Goal: Information Seeking & Learning: Check status

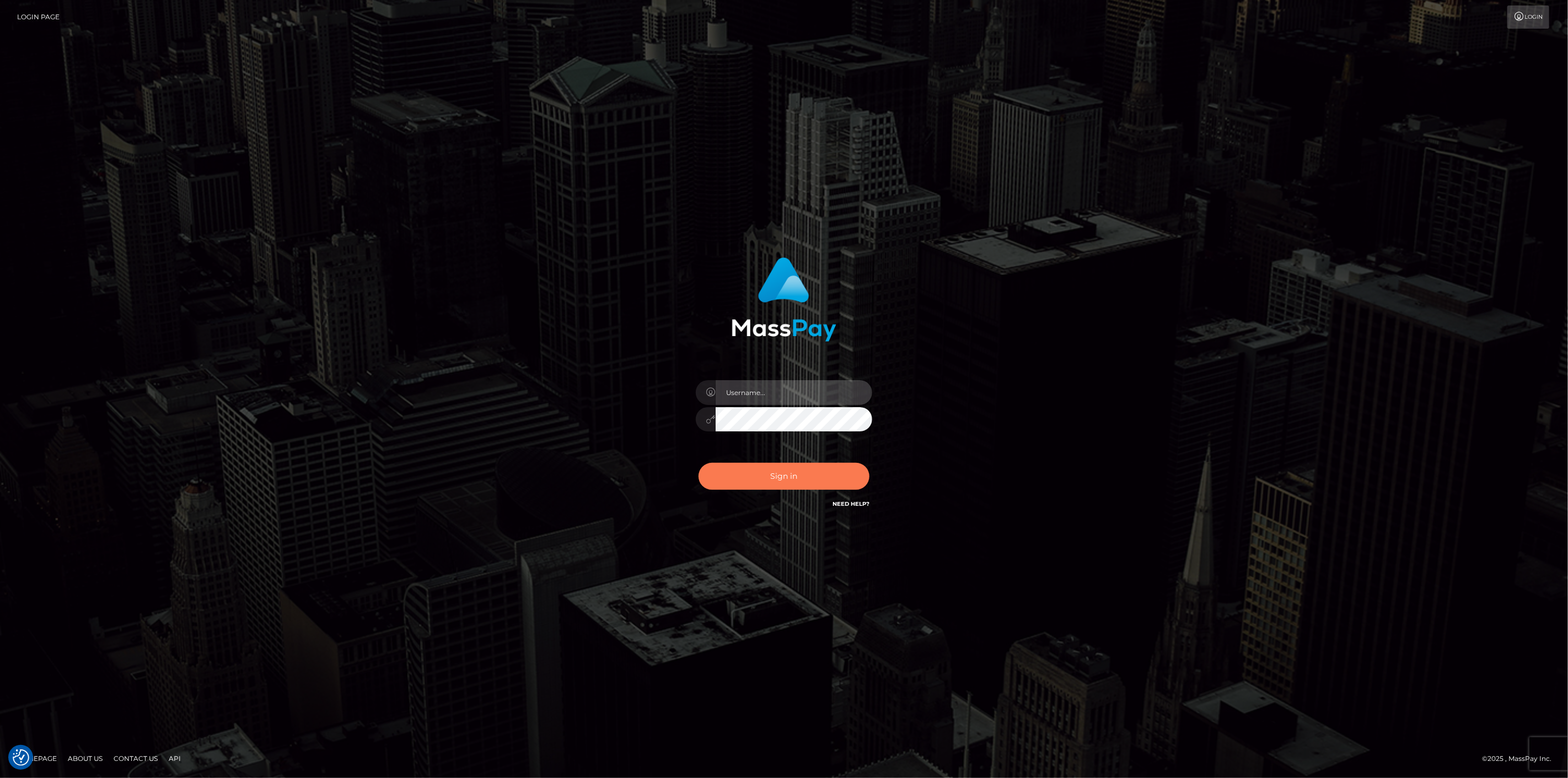
type input "scott.cm"
click at [786, 485] on button "Sign in" at bounding box center [784, 477] width 171 height 27
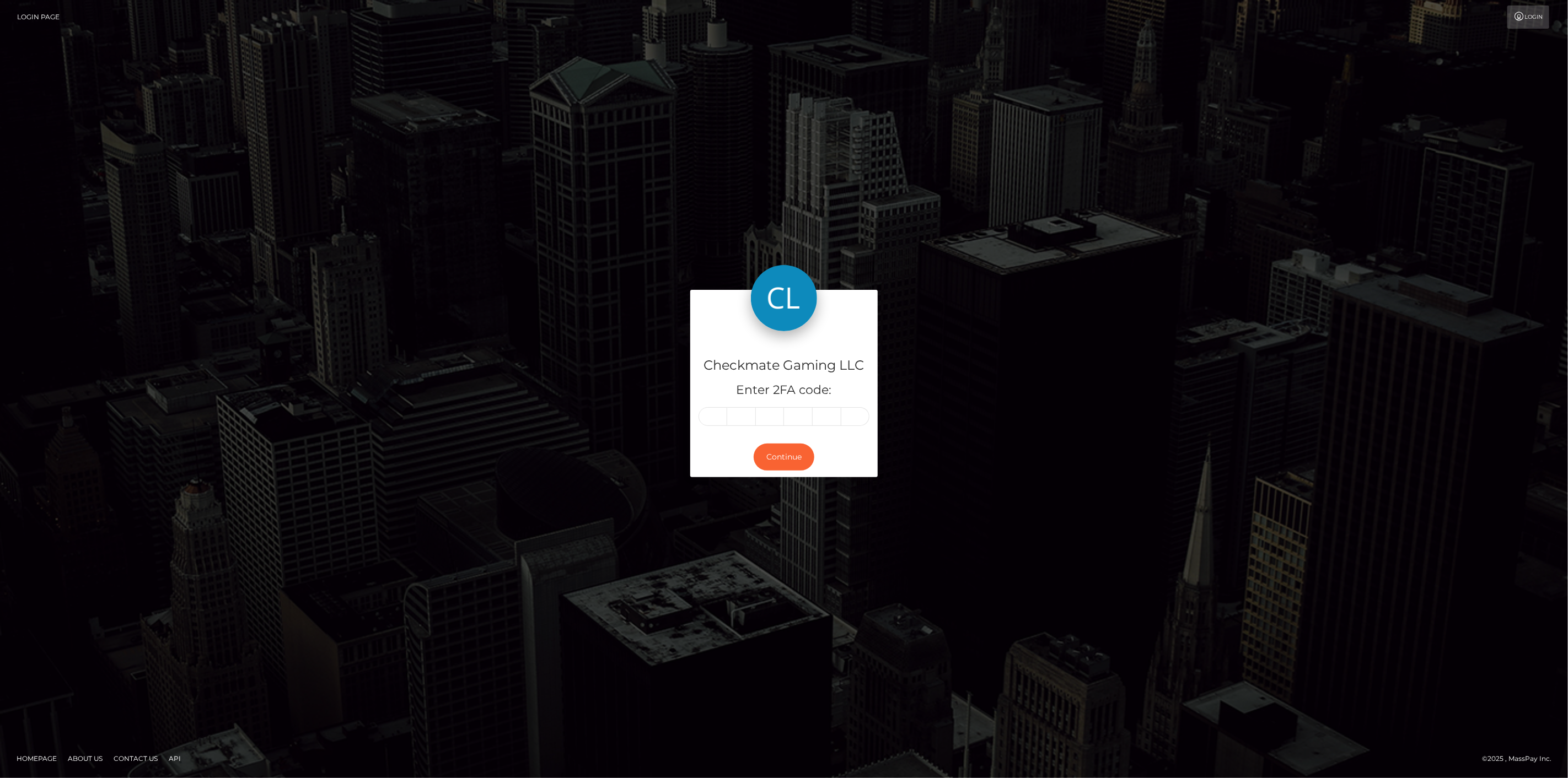
click at [710, 415] on input "text" at bounding box center [713, 417] width 29 height 19
type input "9"
type input "1"
type input "0"
type input "6"
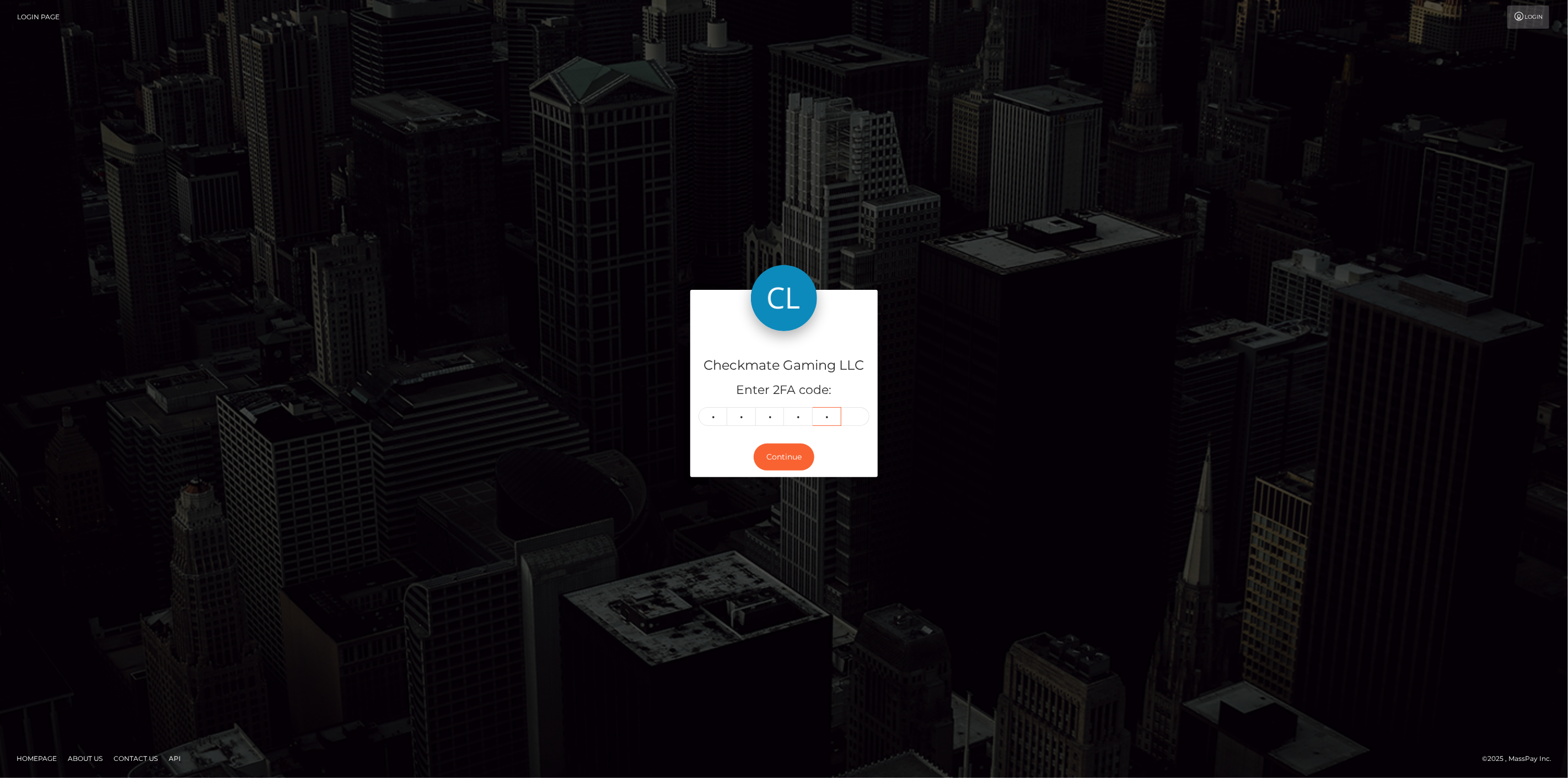
type input "6"
type input "4"
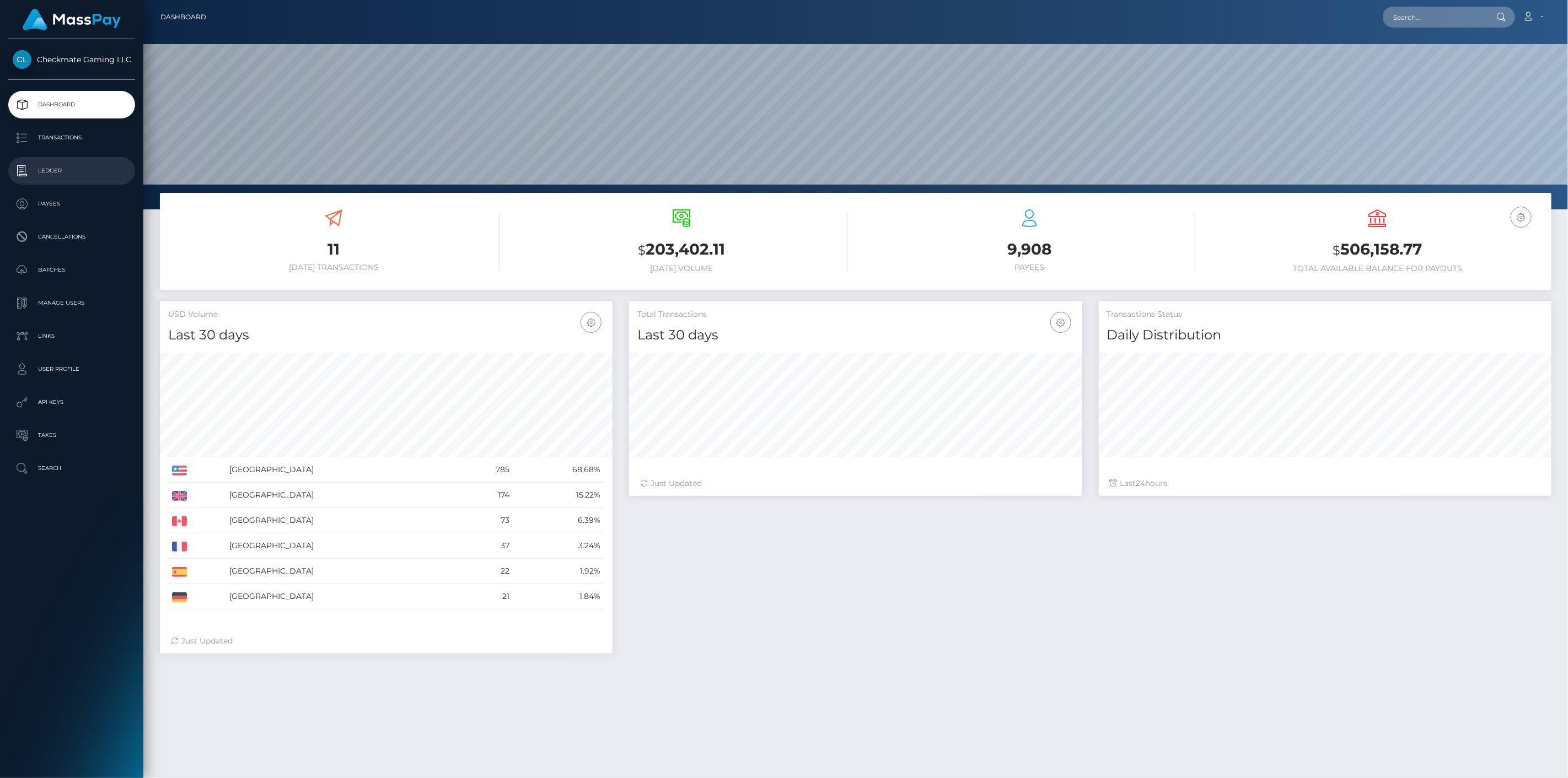
click at [72, 175] on p "Ledger" at bounding box center [72, 170] width 118 height 17
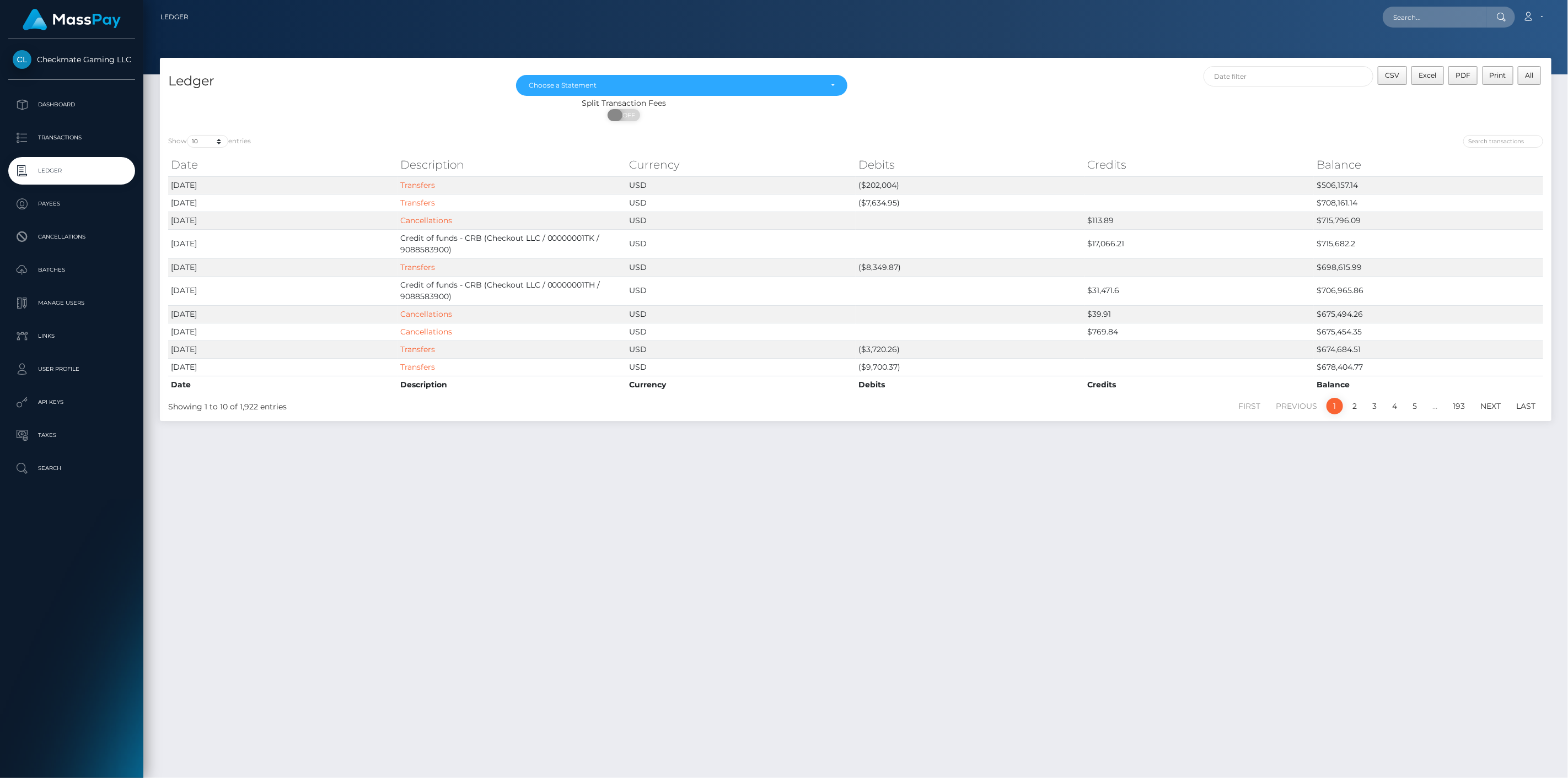
click at [620, 113] on span at bounding box center [615, 115] width 15 height 12
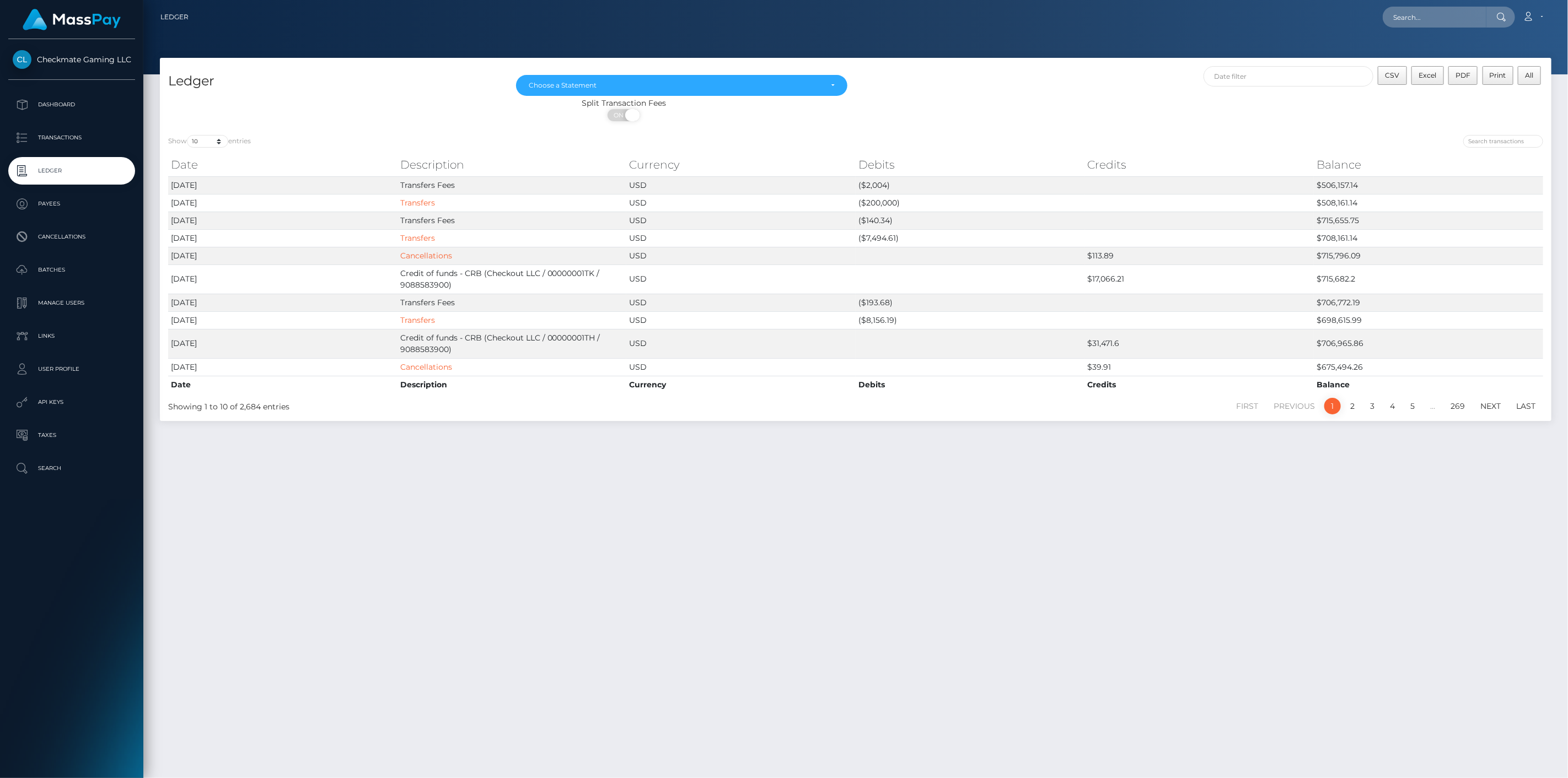
click at [618, 112] on span "ON" at bounding box center [620, 115] width 28 height 12
checkbox input "false"
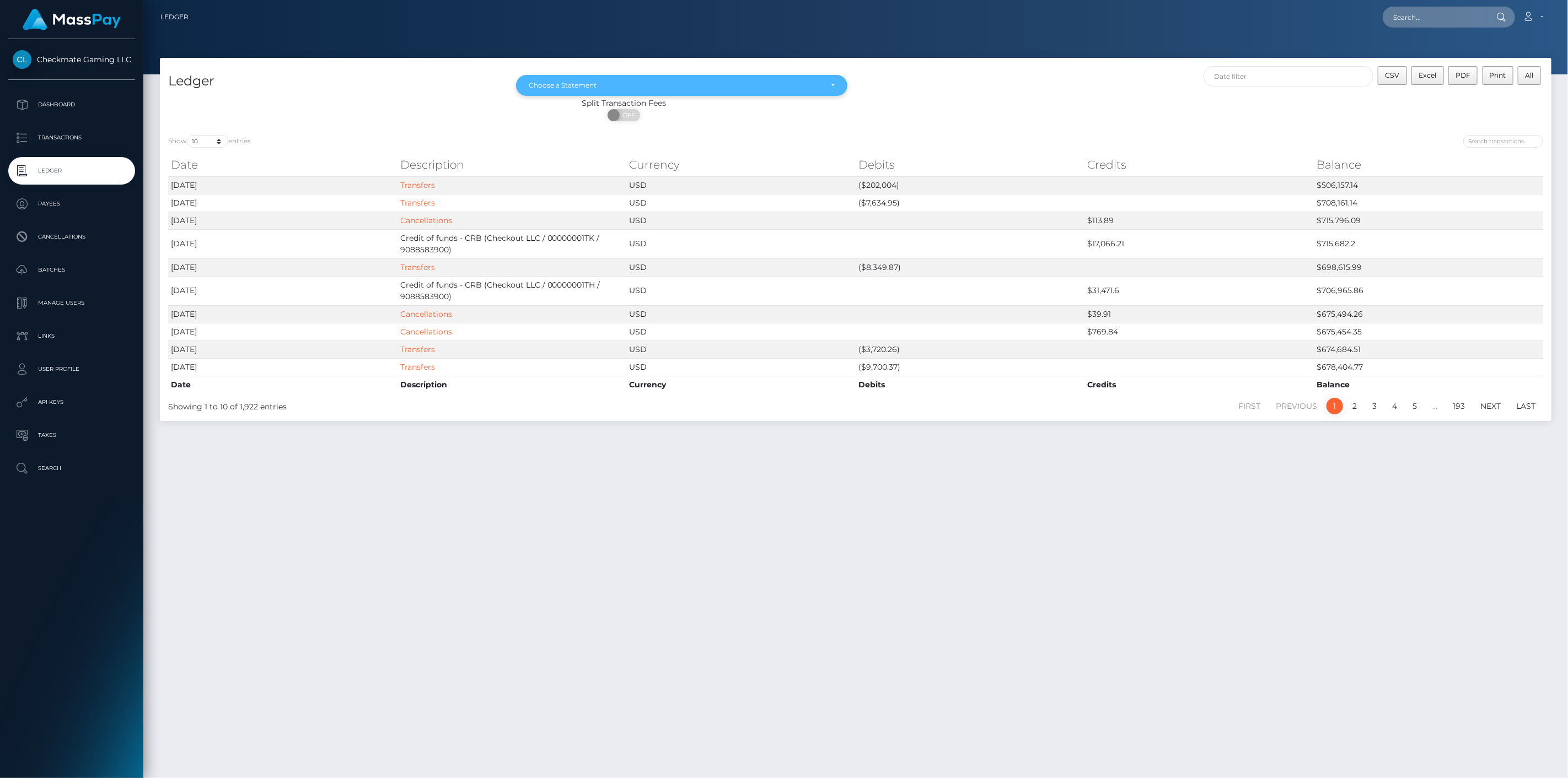
click at [798, 85] on div "Choose a Statement" at bounding box center [675, 85] width 294 height 9
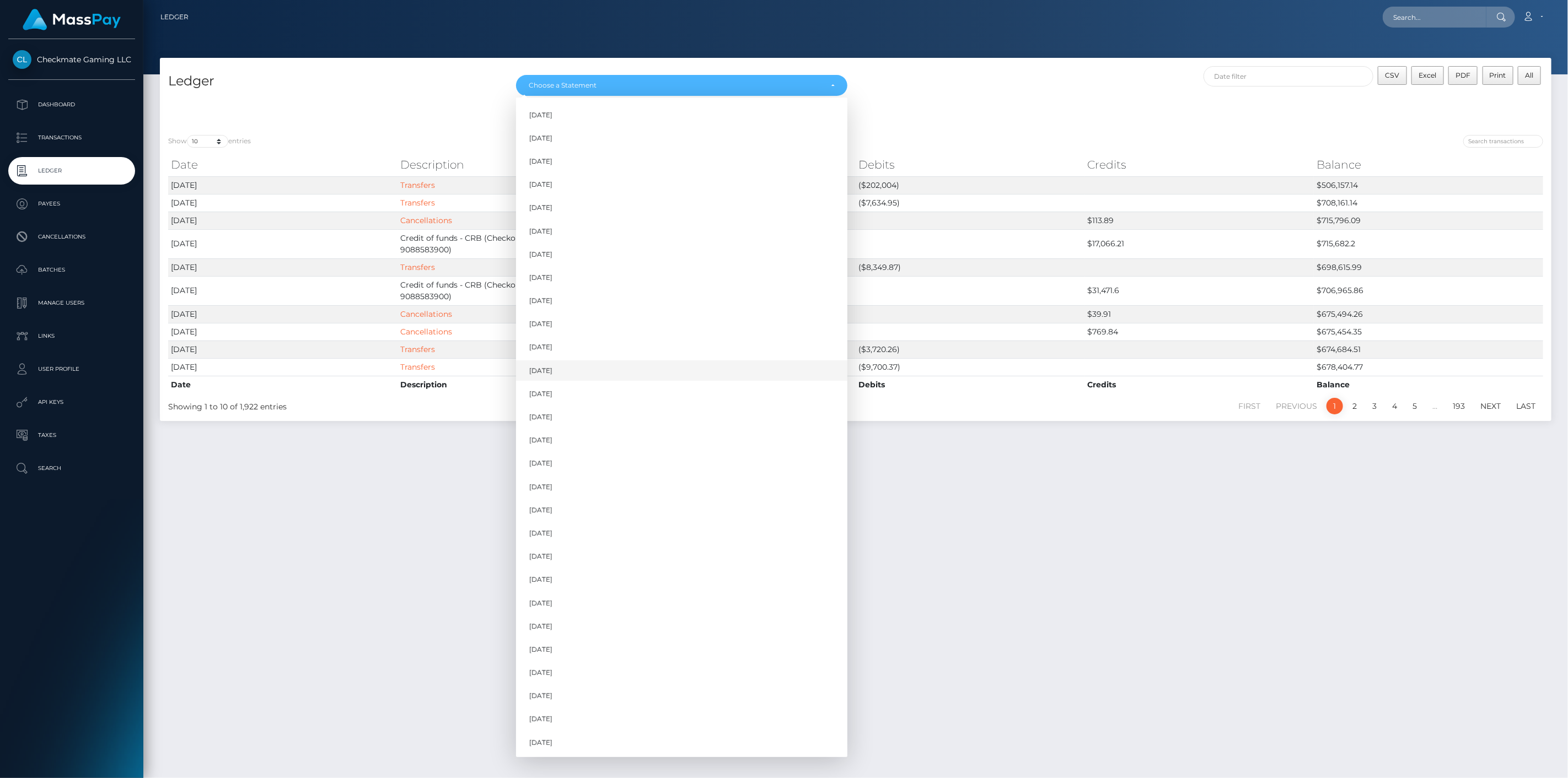
scroll to position [29, 0]
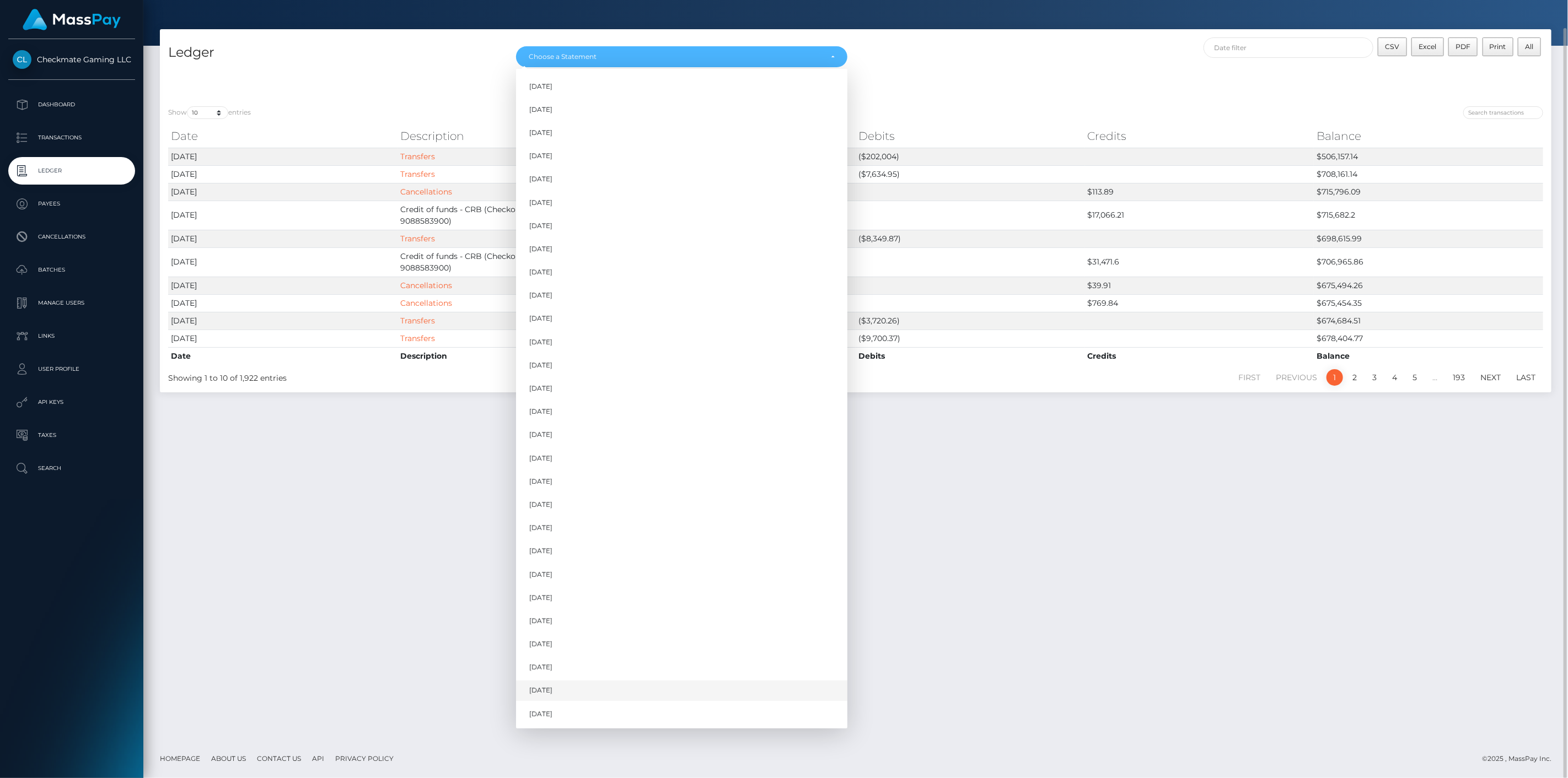
click at [574, 692] on link "Sep 2025" at bounding box center [682, 691] width 331 height 21
select select "Sep 2025"
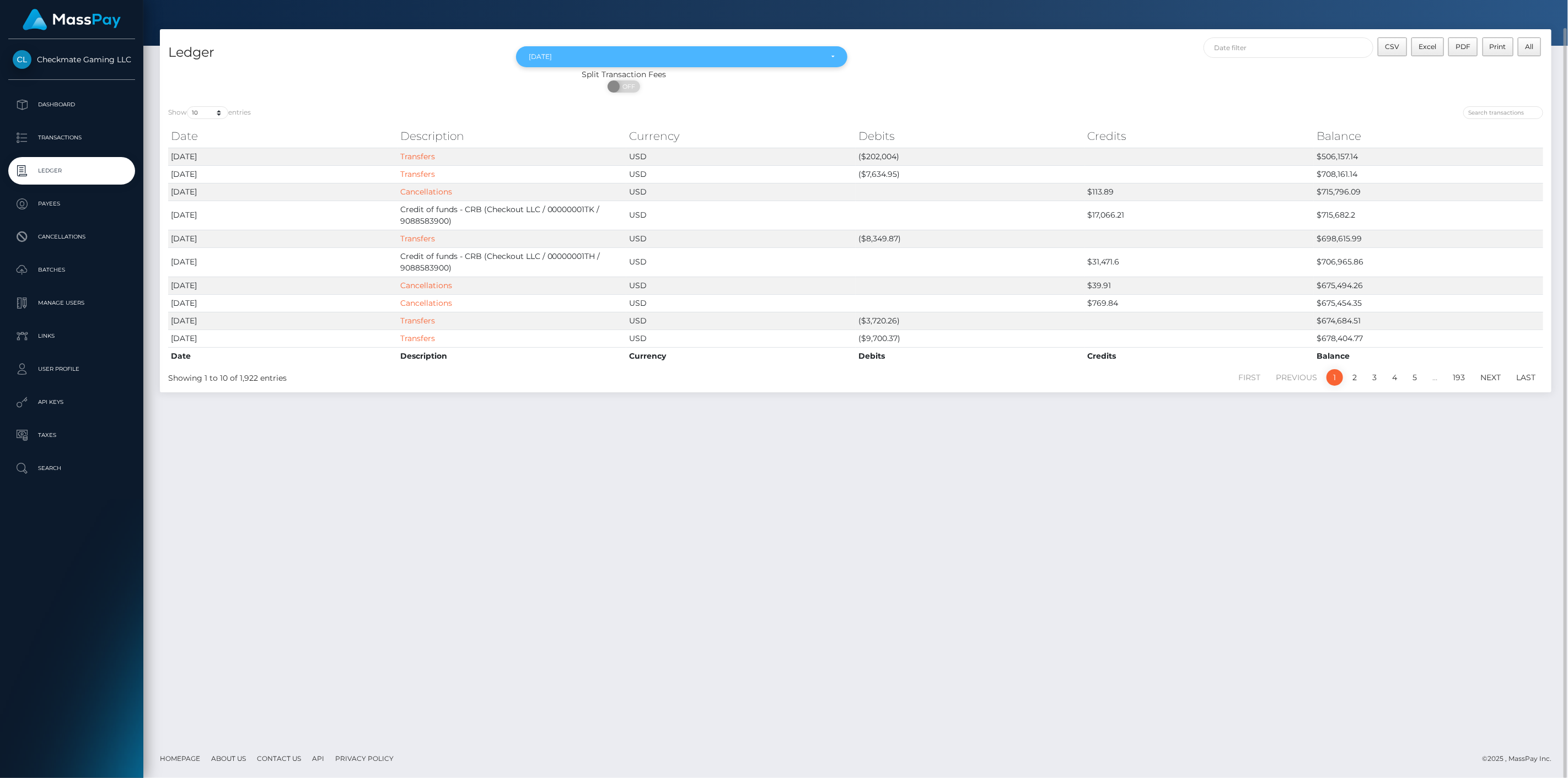
click at [635, 62] on div "Sep 2025" at bounding box center [682, 56] width 331 height 21
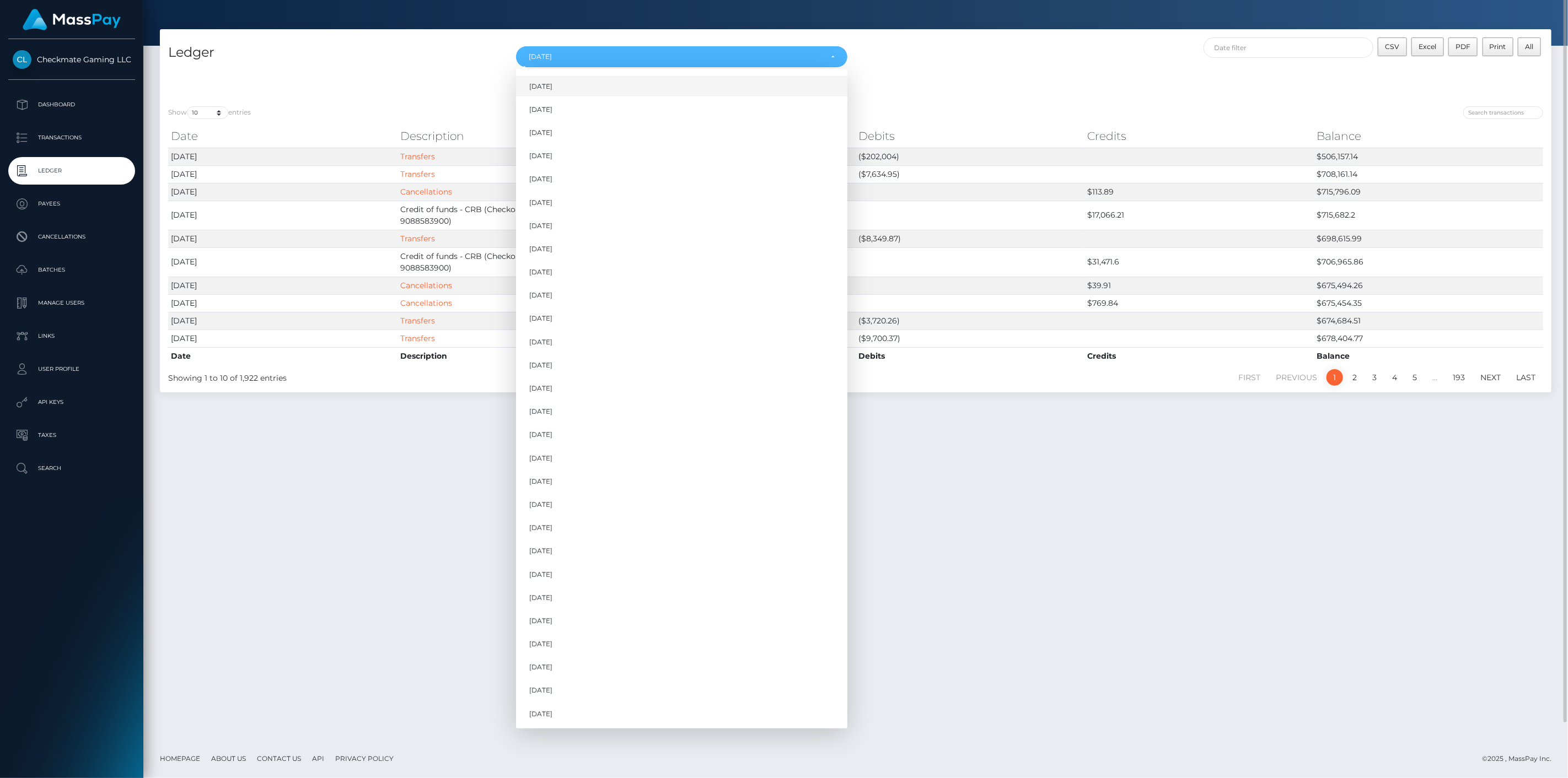
scroll to position [0, 0]
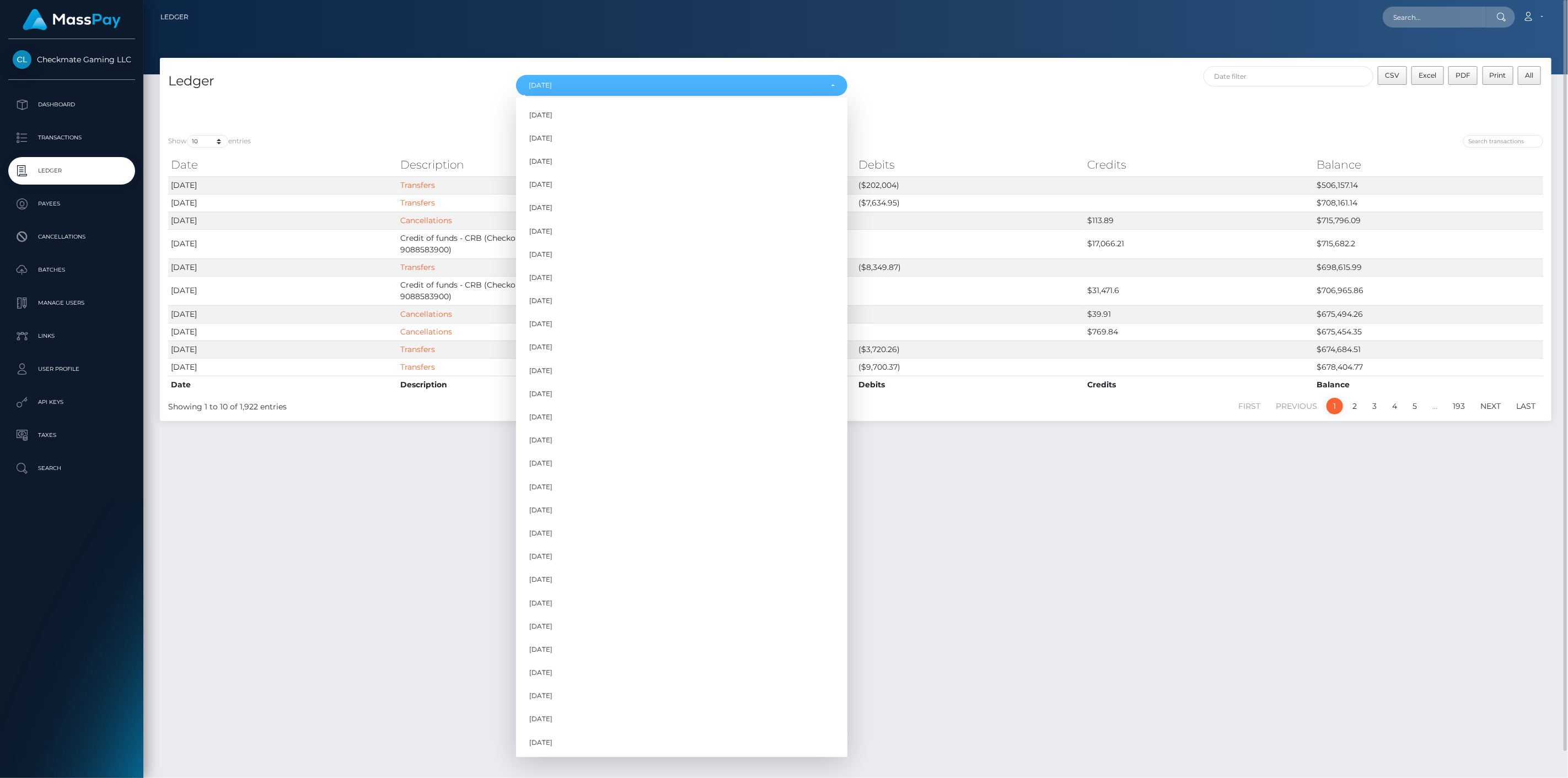
click at [928, 87] on div "CSV Excel PDF Print All" at bounding box center [1203, 81] width 695 height 31
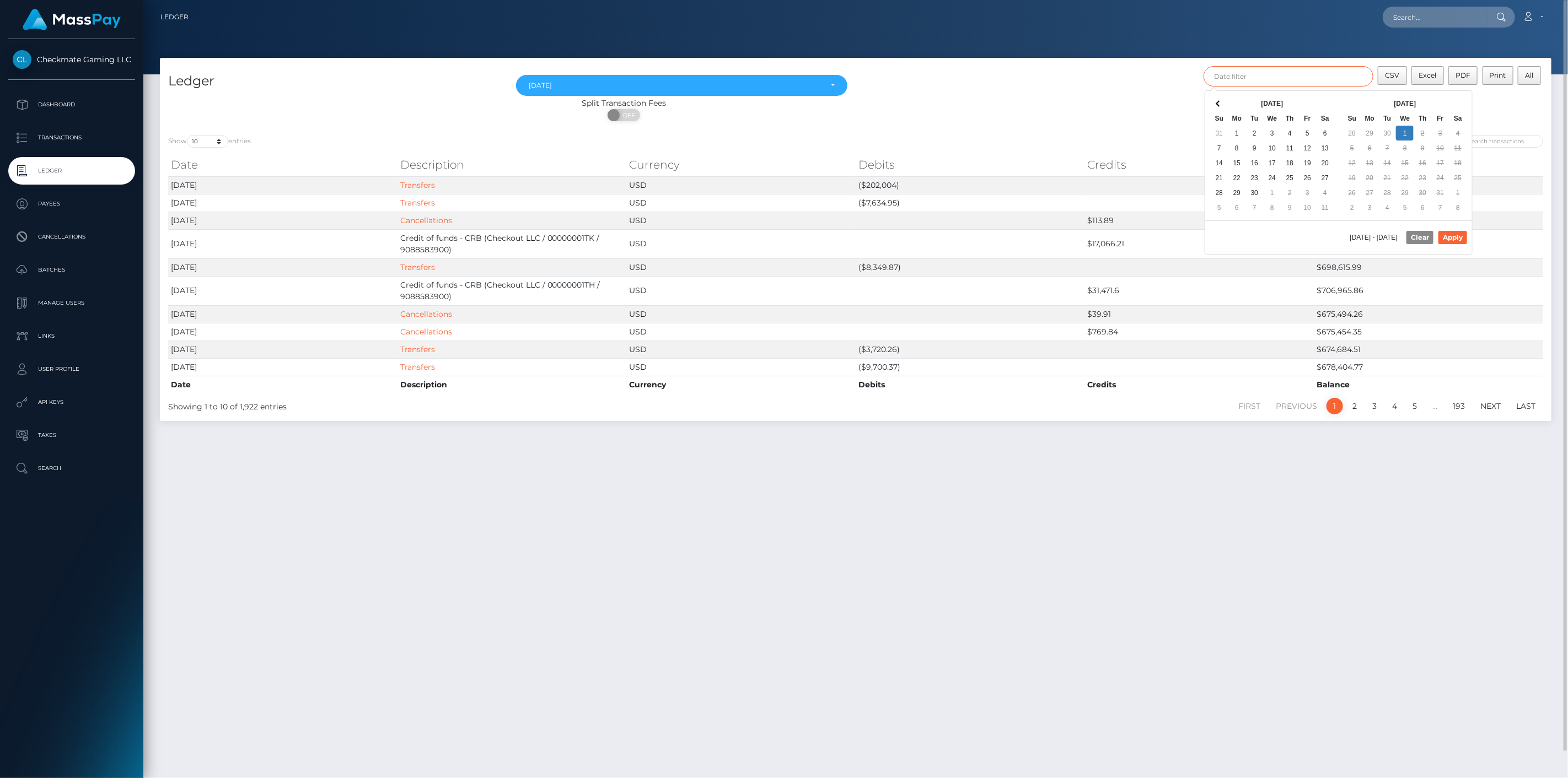
click at [1284, 81] on input "text" at bounding box center [1288, 76] width 169 height 21
click at [1453, 238] on button "Apply" at bounding box center [1453, 237] width 29 height 14
type input "09/01/2025 - 09/30/2025"
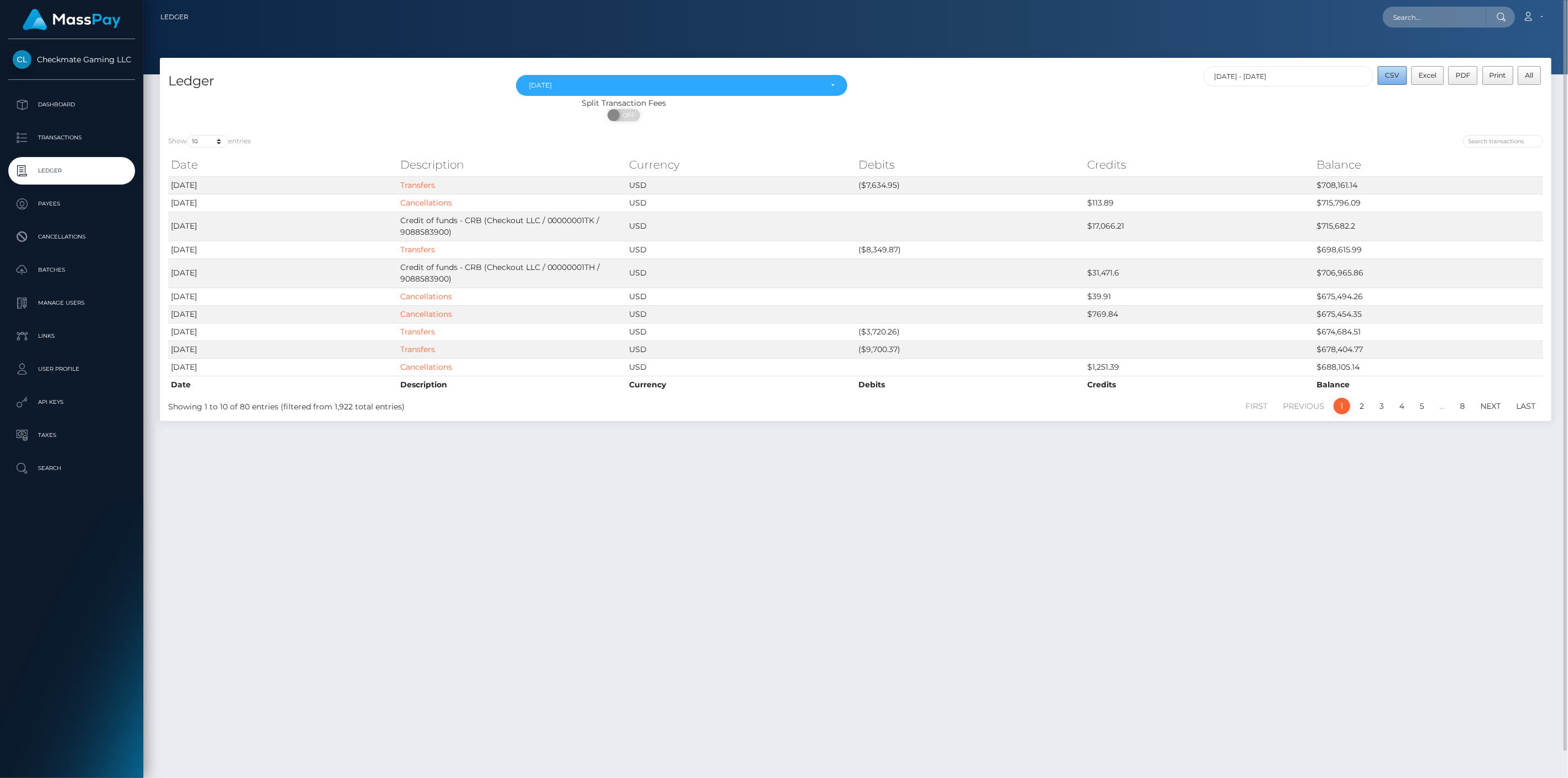
click at [1397, 72] on span "CSV" at bounding box center [1392, 75] width 14 height 8
click at [617, 112] on span at bounding box center [615, 115] width 15 height 12
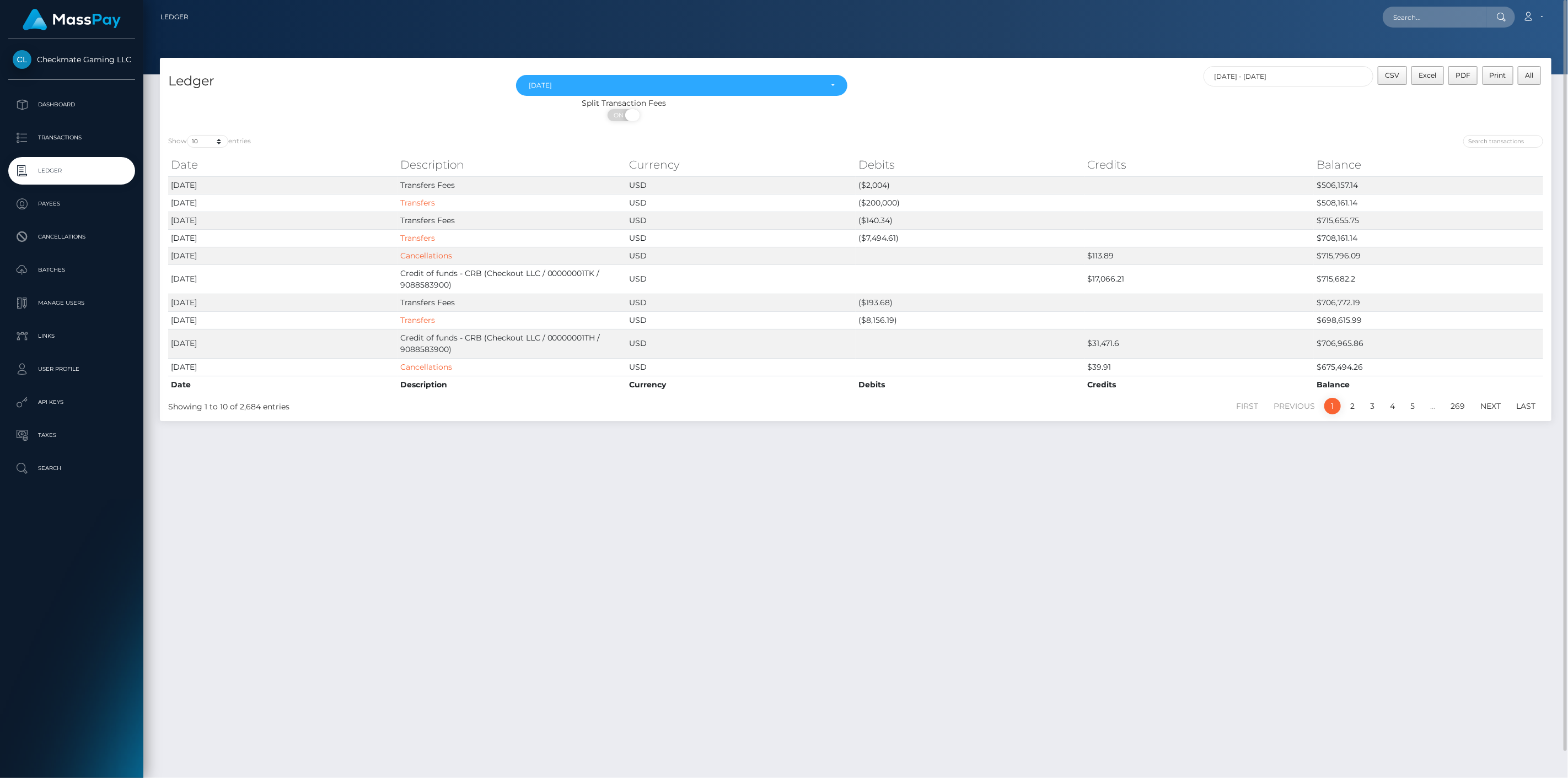
click at [624, 114] on span "ON" at bounding box center [620, 115] width 28 height 12
checkbox input "false"
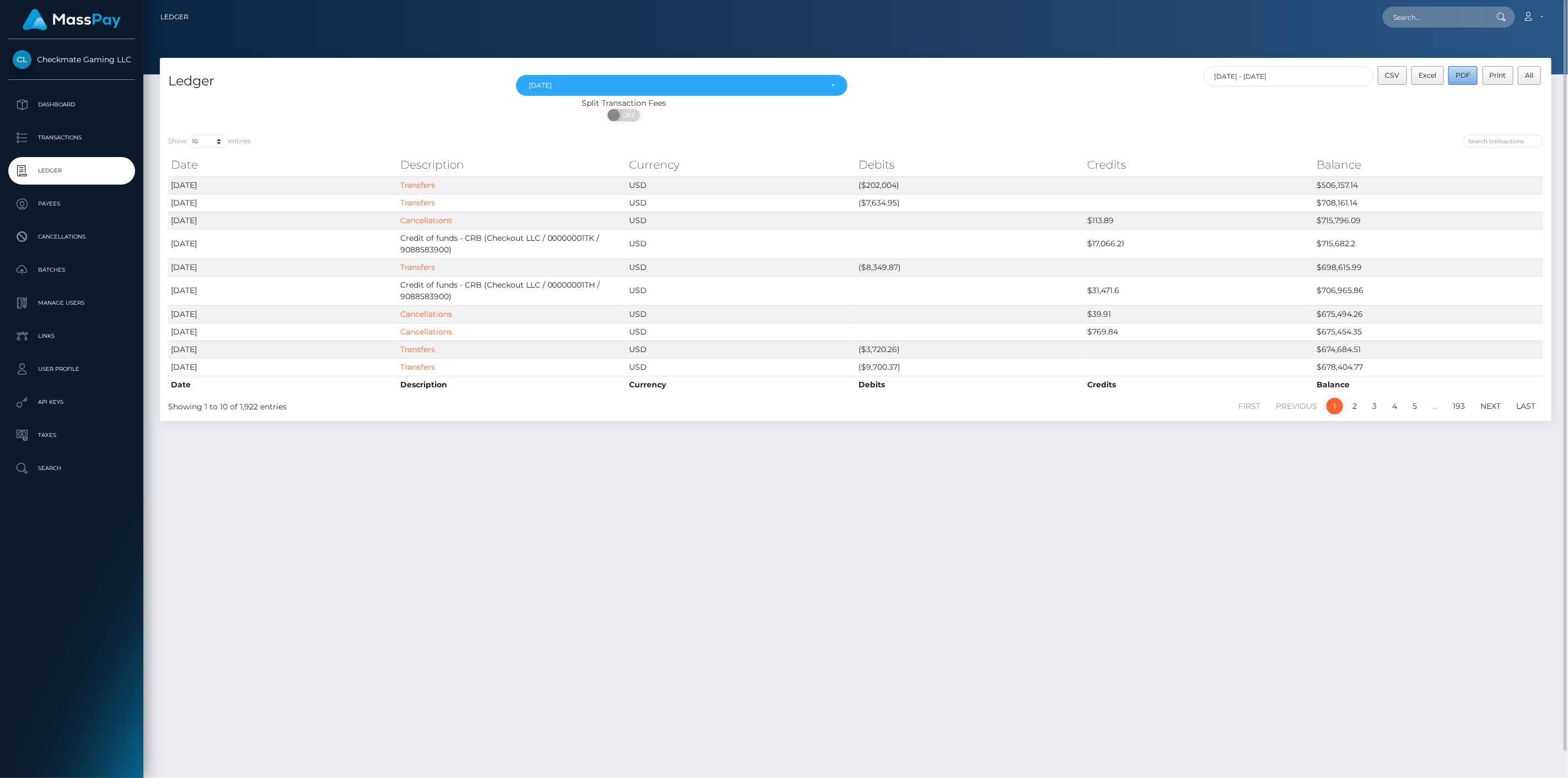
click at [1462, 78] on span "PDF" at bounding box center [1462, 75] width 15 height 8
click at [1320, 73] on input "09/01/2025 - 09/30/2025" at bounding box center [1288, 76] width 169 height 21
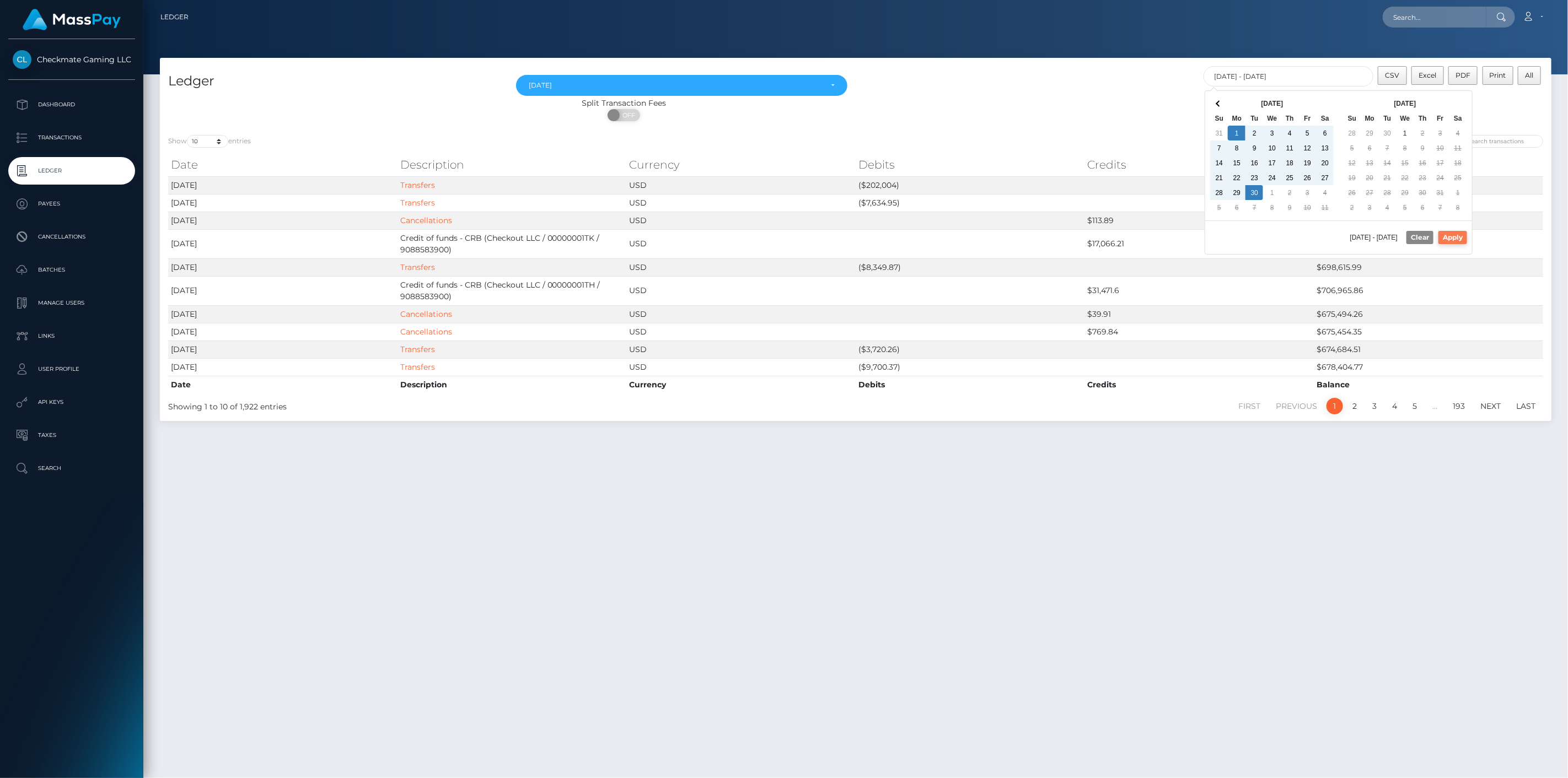
click at [1453, 238] on button "Apply" at bounding box center [1453, 237] width 29 height 14
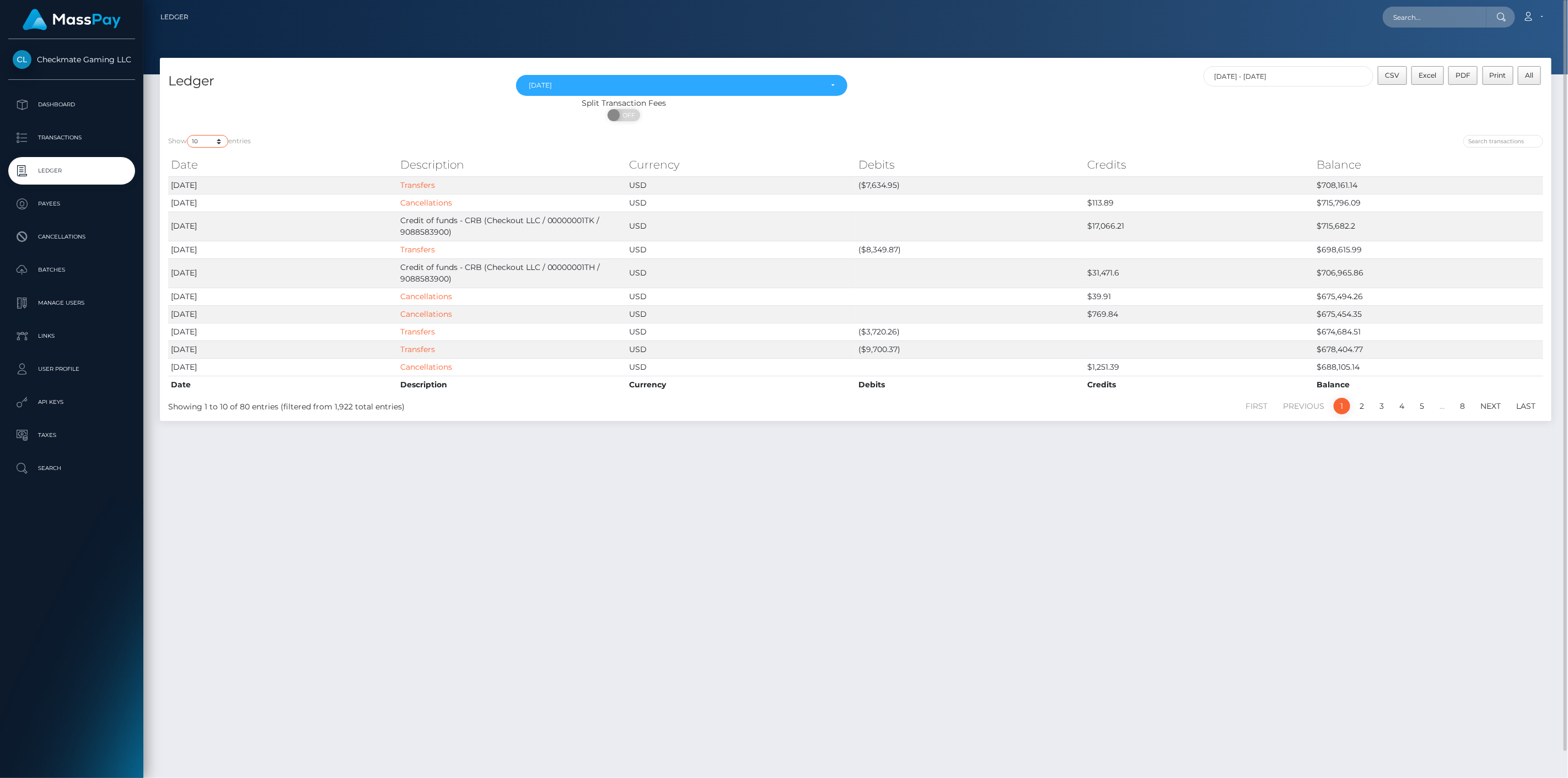
click at [212, 138] on select "10 25 50 100 250" at bounding box center [208, 142] width 41 height 13
select select "250"
click at [188, 135] on select "10 25 50 100 250" at bounding box center [208, 142] width 41 height 13
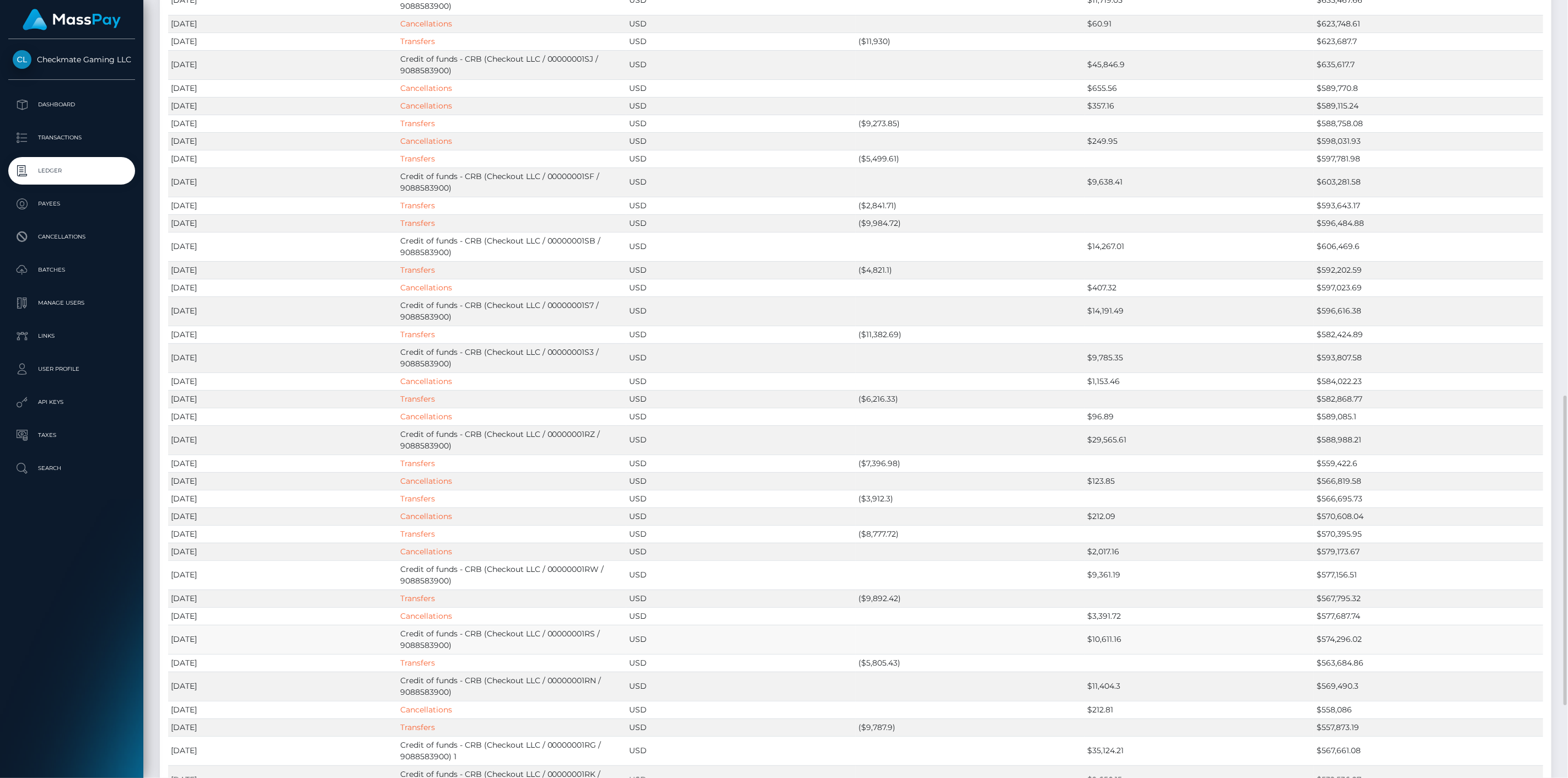
scroll to position [933, 0]
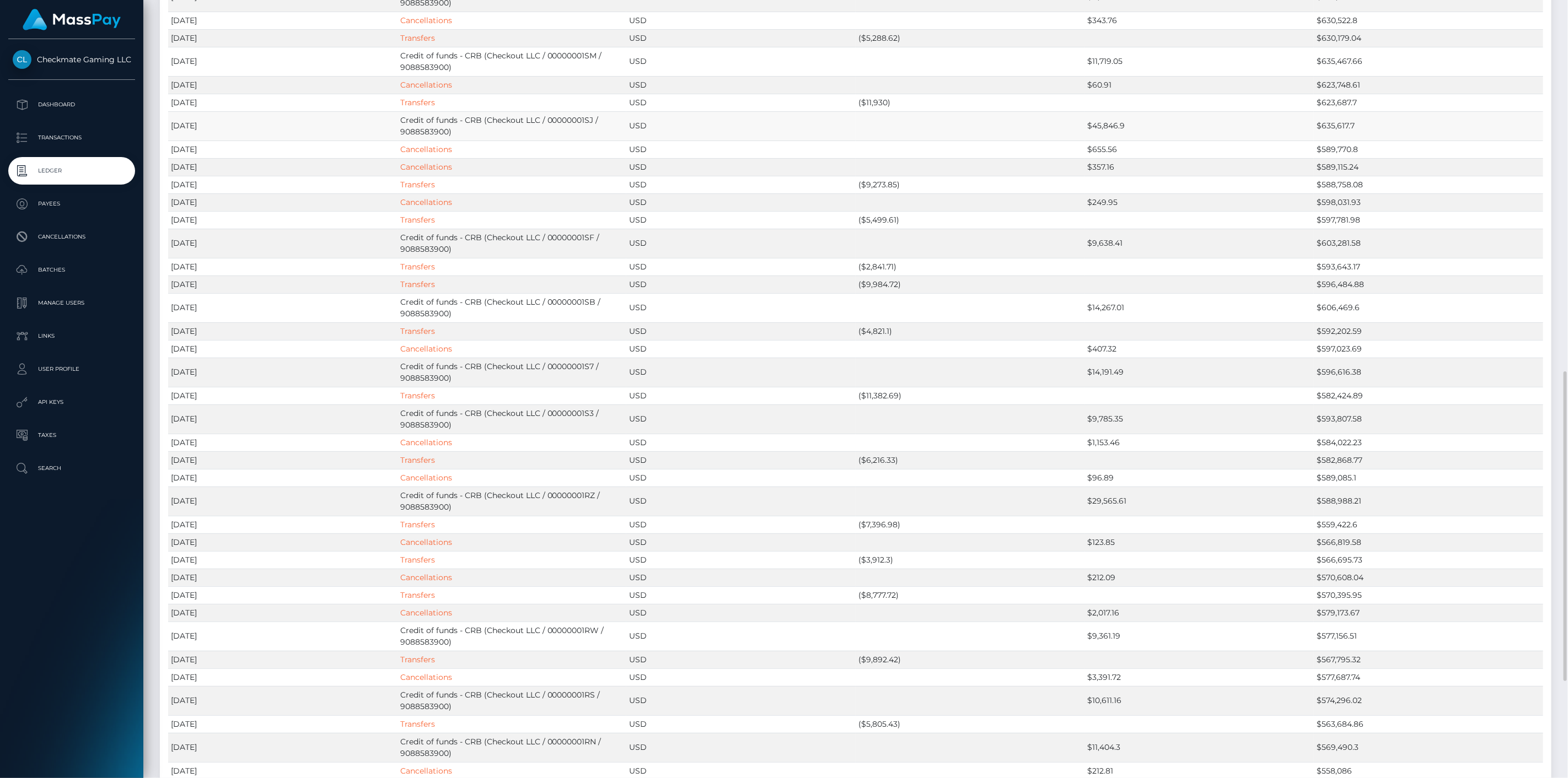
click at [1110, 127] on td "$45,846.9" at bounding box center [1200, 126] width 229 height 29
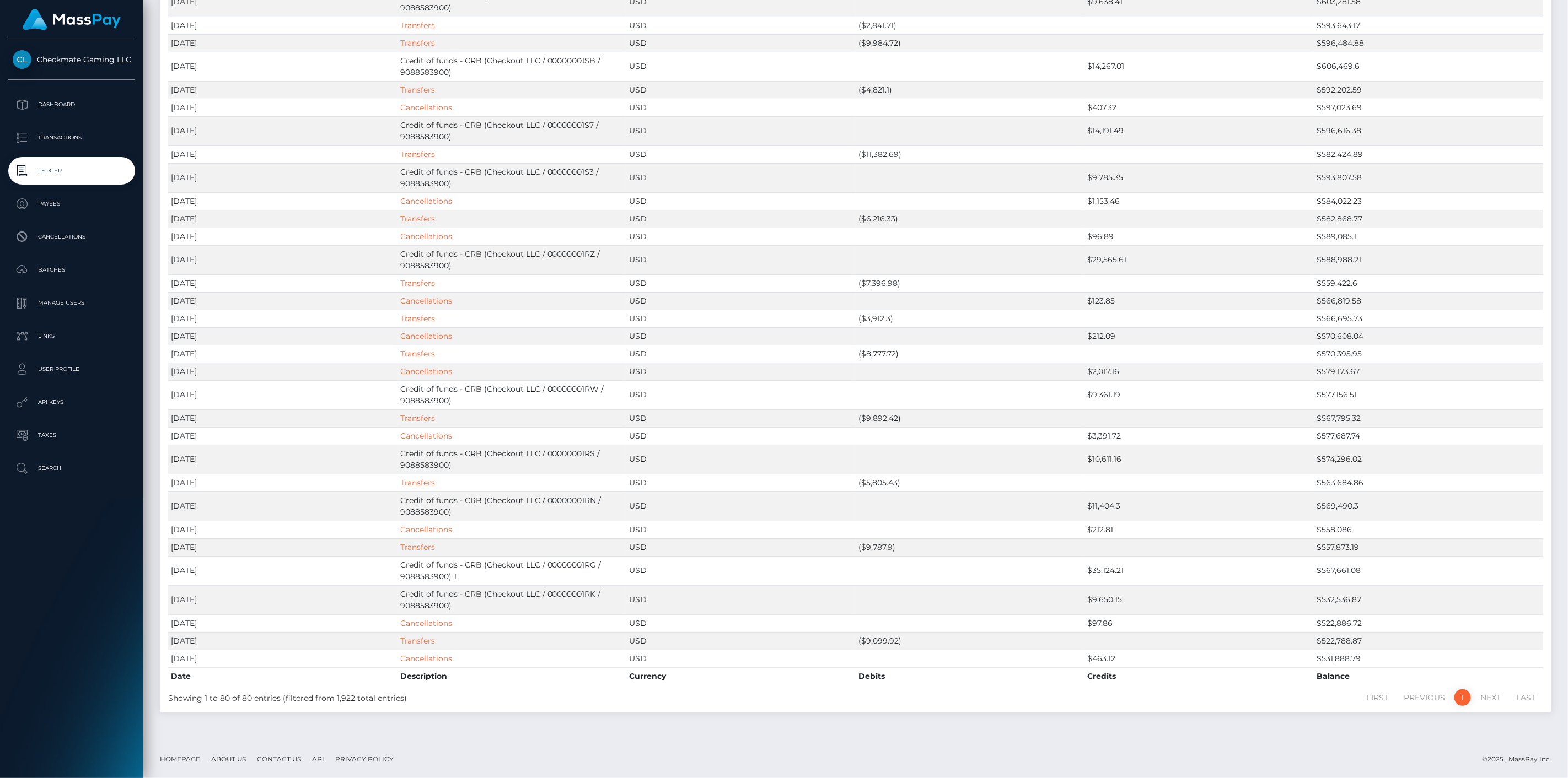
scroll to position [0, 0]
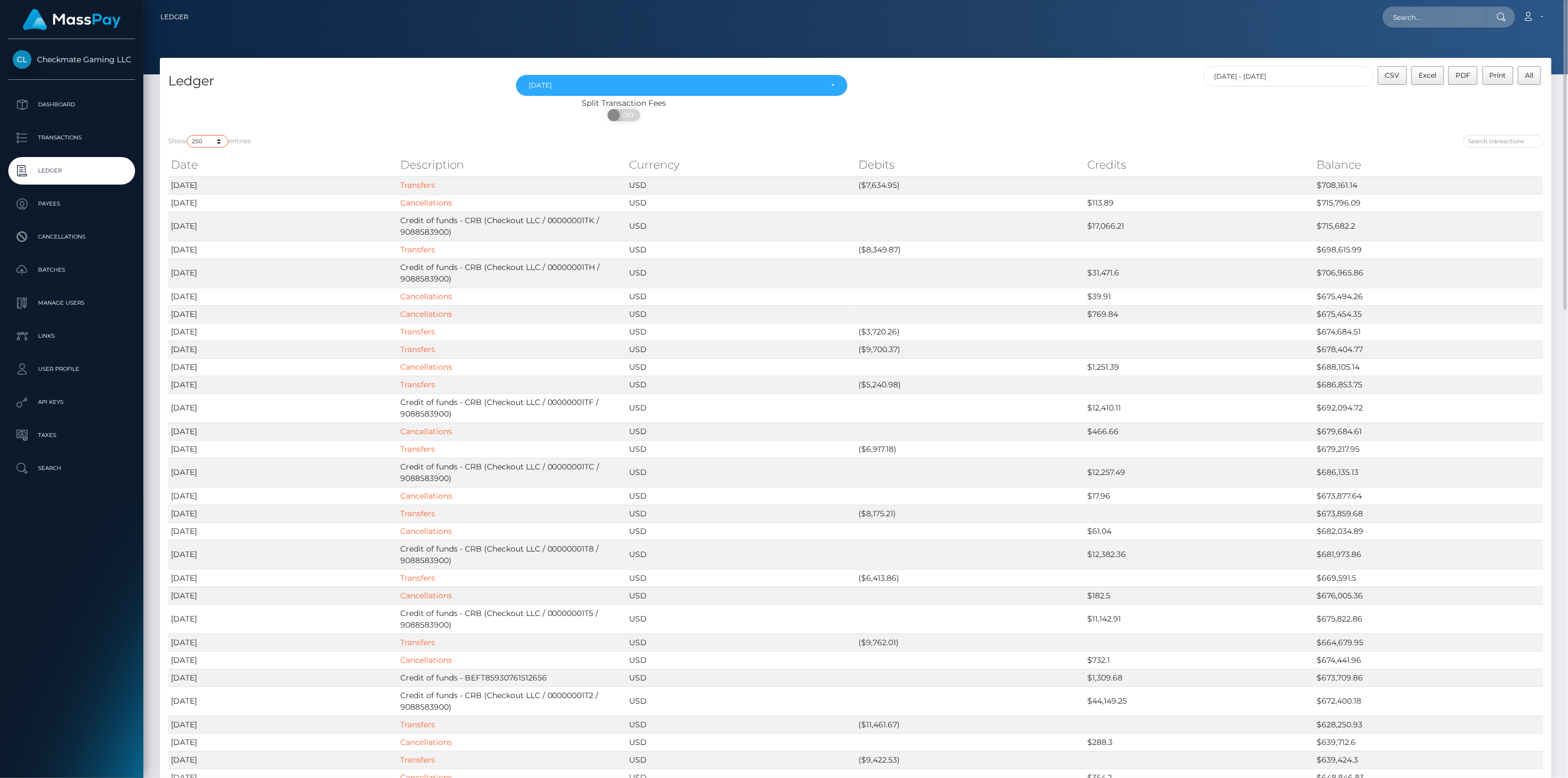
click at [211, 143] on select "10 25 50 100 250" at bounding box center [208, 142] width 41 height 13
drag, startPoint x: 296, startPoint y: 139, endPoint x: 644, endPoint y: 119, distance: 348.6
click at [315, 137] on div "Show 10 25 50 100 250 entries" at bounding box center [508, 142] width 679 height 15
click at [1254, 73] on input "09/01/2025 - 09/30/2025" at bounding box center [1288, 76] width 169 height 21
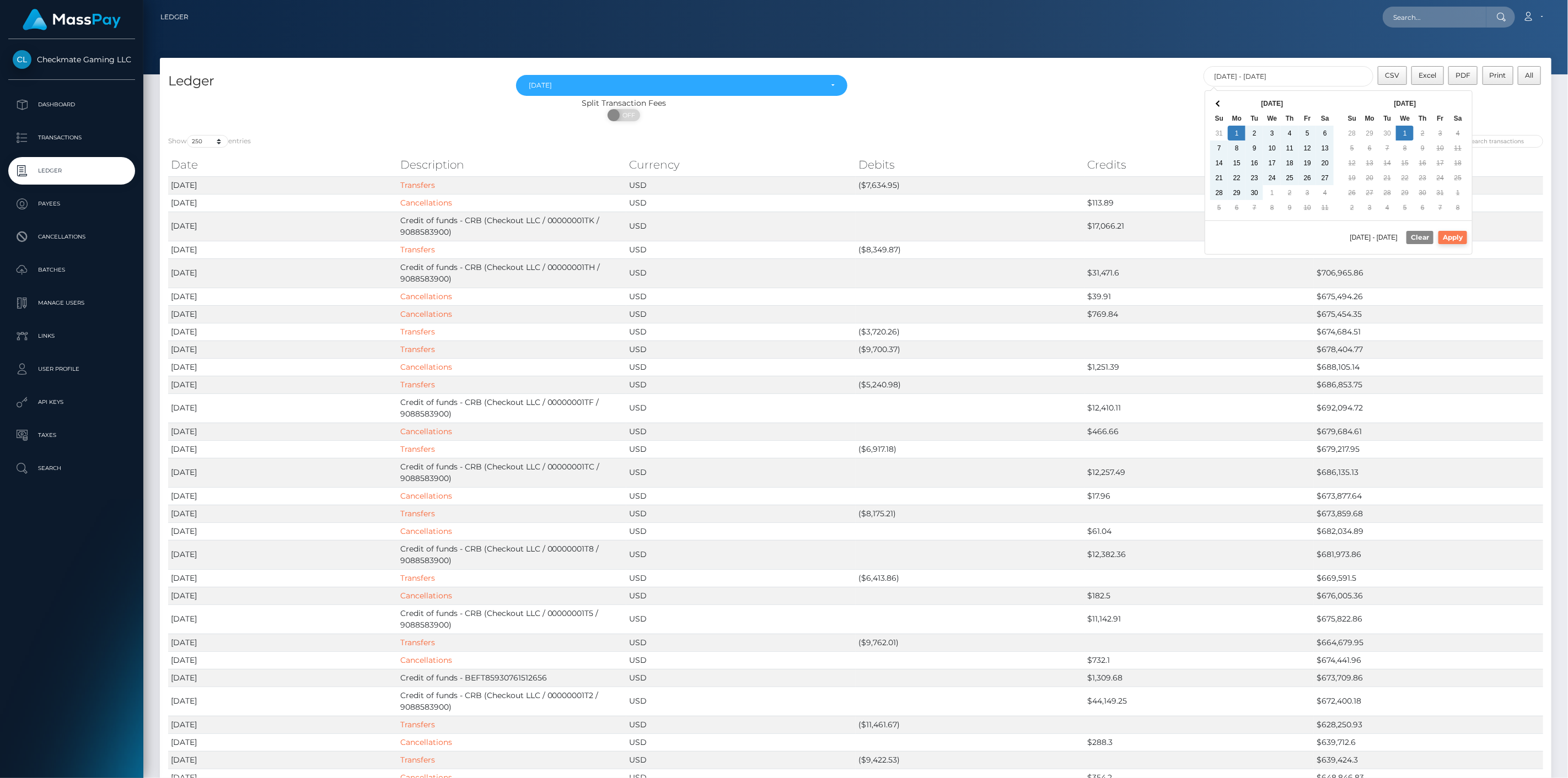
click at [1453, 241] on button "Apply" at bounding box center [1453, 237] width 29 height 14
type input "09/01/2025 - 10/01/2025"
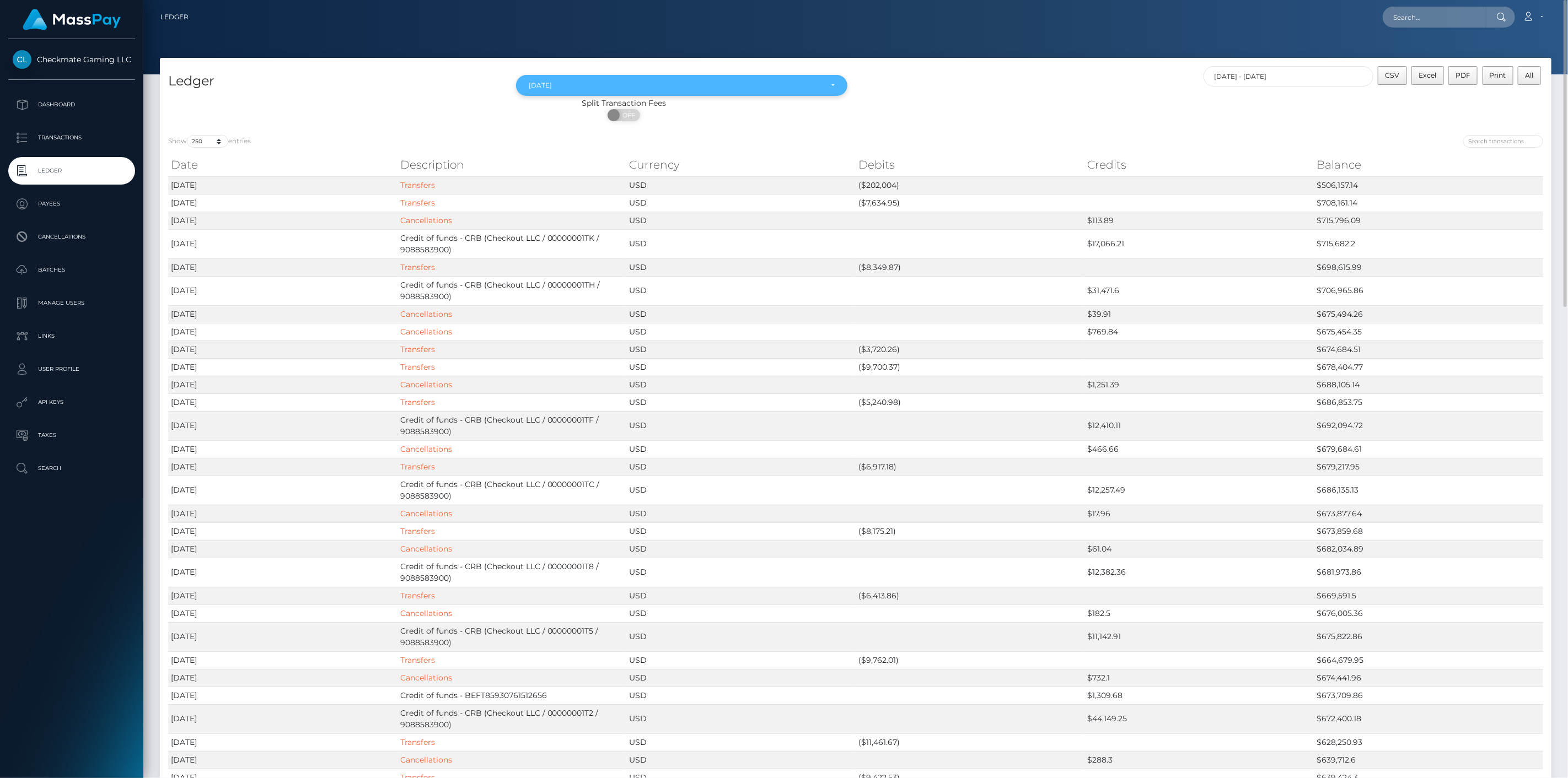
click at [679, 87] on div "Sep 2025" at bounding box center [675, 85] width 294 height 9
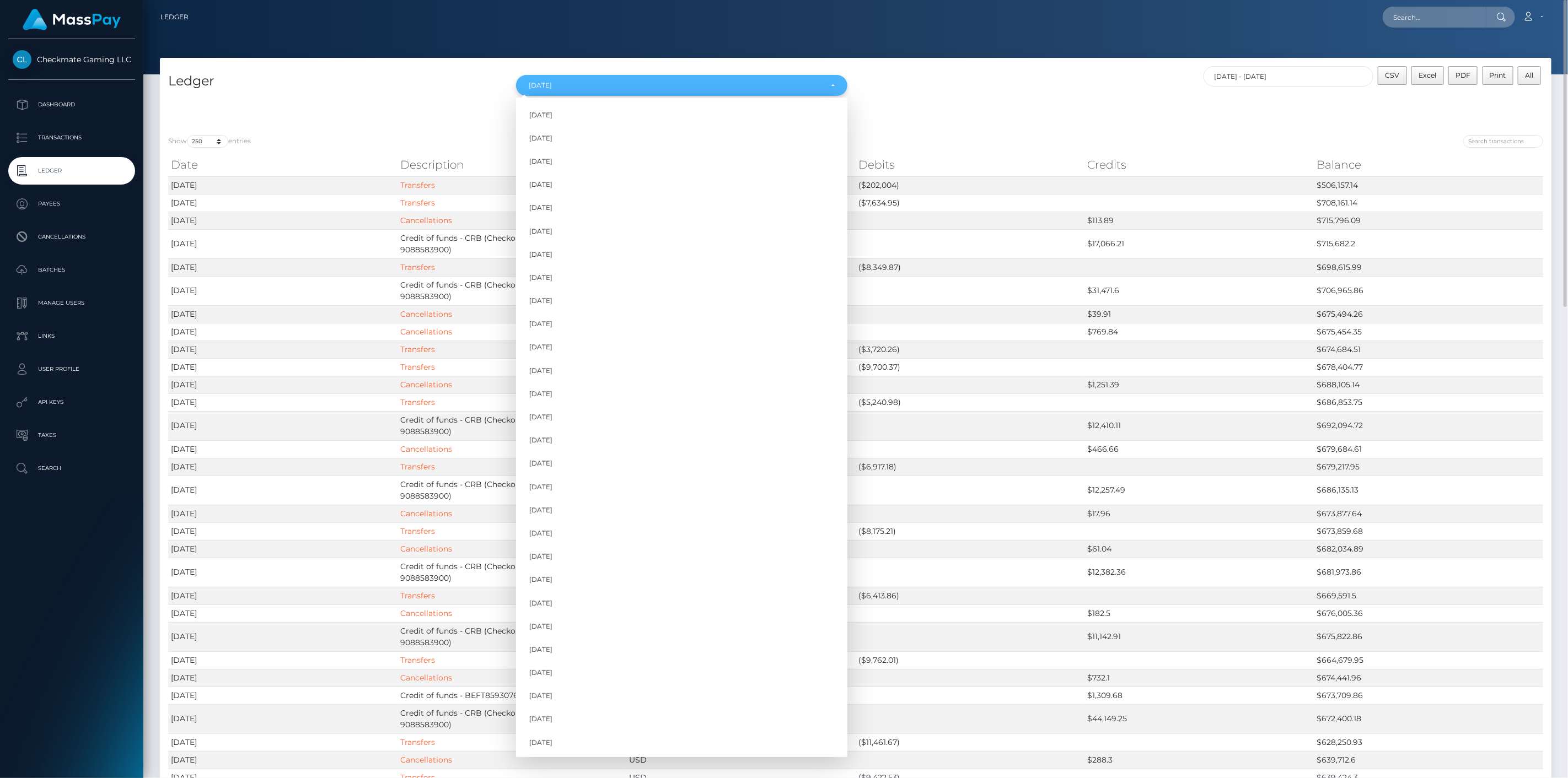
click at [679, 87] on div "Sep 2025" at bounding box center [675, 85] width 294 height 9
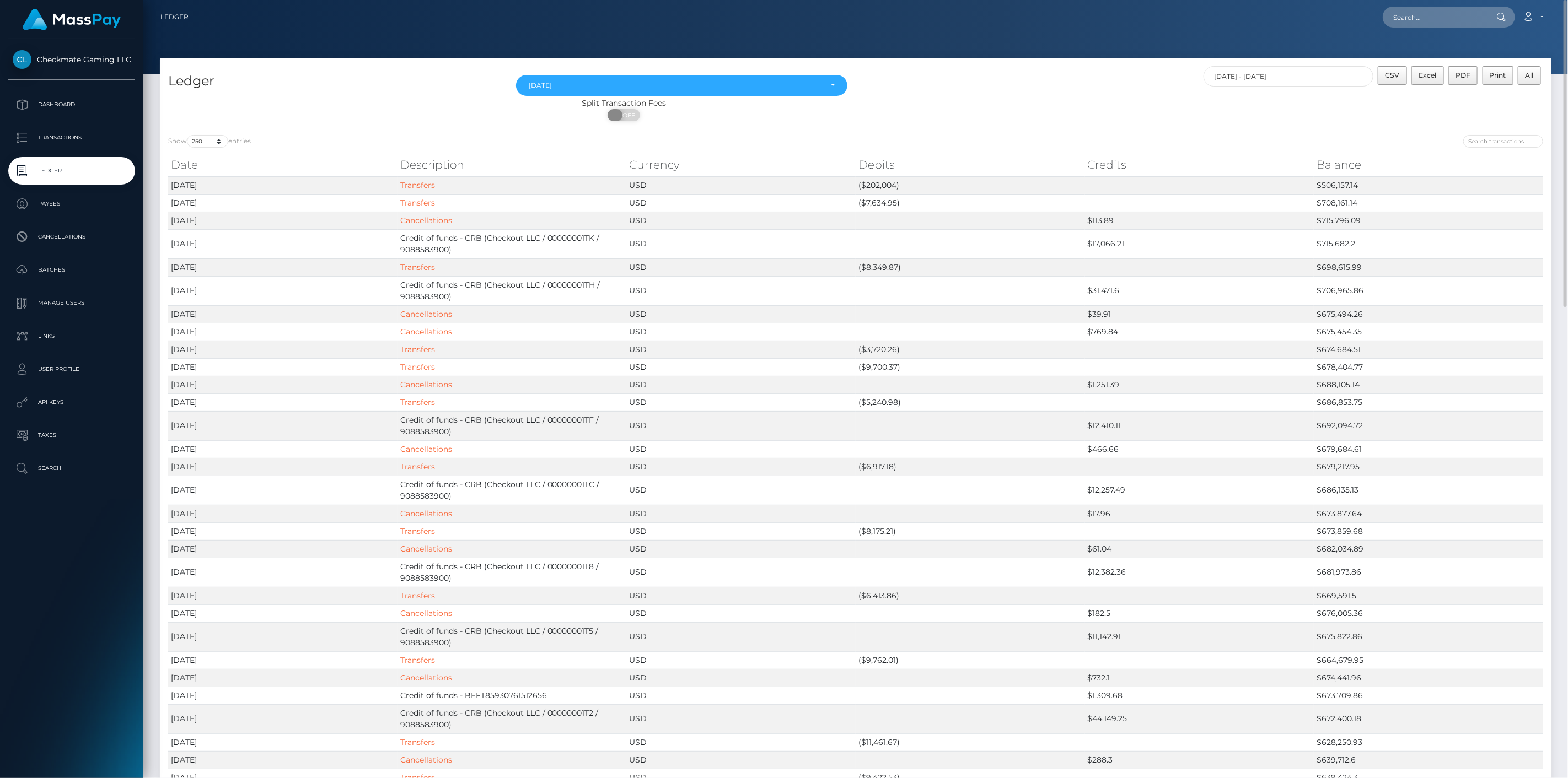
click at [631, 113] on span "OFF" at bounding box center [627, 115] width 28 height 12
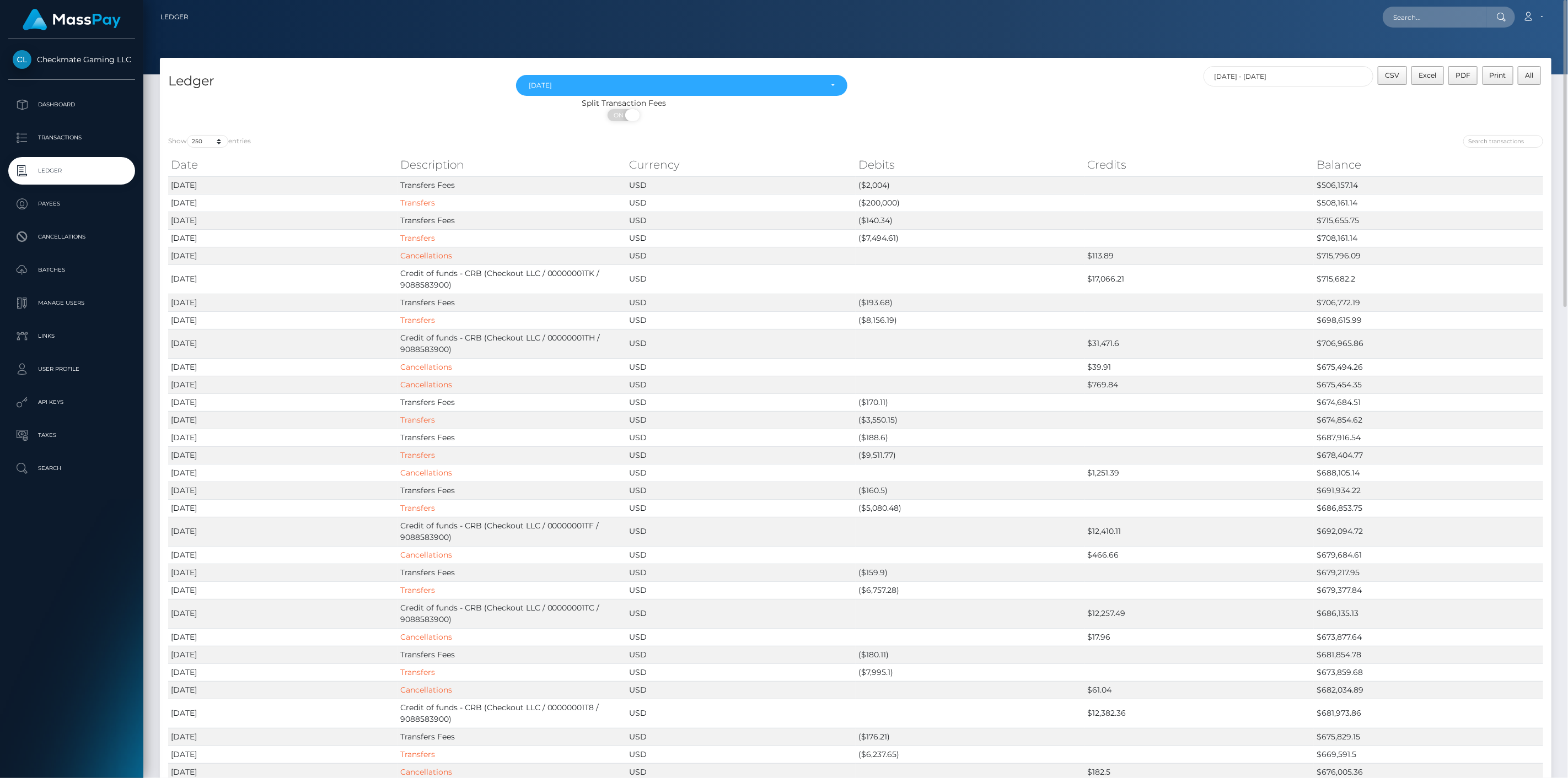
click at [634, 113] on span at bounding box center [632, 115] width 15 height 12
drag, startPoint x: 627, startPoint y: 123, endPoint x: 631, endPoint y: 107, distance: 16.5
click at [631, 114] on div "ON OFF" at bounding box center [624, 118] width 928 height 18
click at [627, 112] on span at bounding box center [632, 115] width 15 height 12
checkbox input "false"
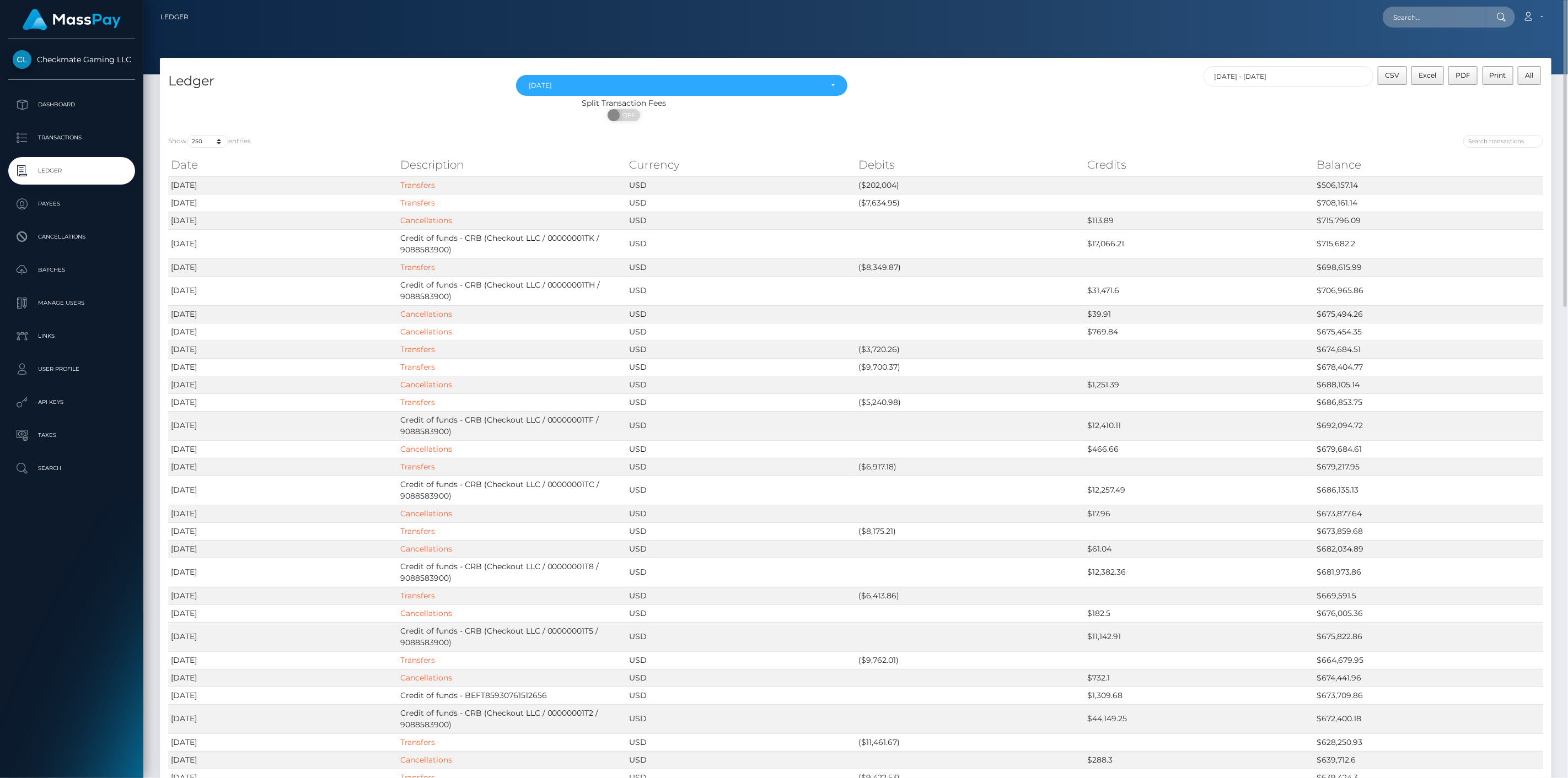
click at [1481, 147] on div at bounding box center [1204, 142] width 679 height 15
click at [1491, 142] on input "search" at bounding box center [1503, 142] width 80 height 13
click at [784, 185] on td "USD" at bounding box center [741, 185] width 229 height 18
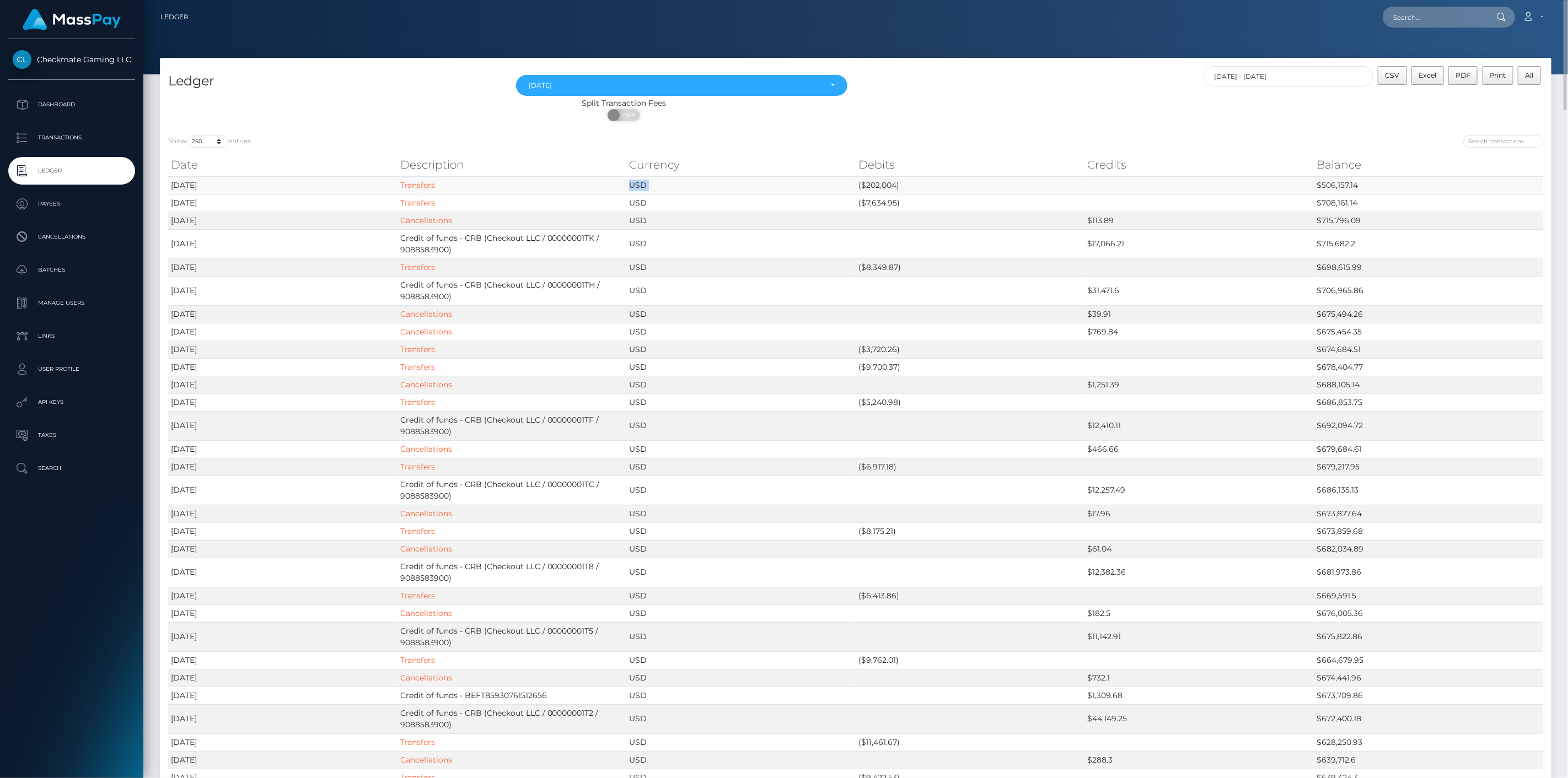
click at [784, 185] on td "USD" at bounding box center [741, 185] width 229 height 18
click at [679, 184] on td "USD" at bounding box center [741, 185] width 229 height 18
drag, startPoint x: 448, startPoint y: 184, endPoint x: 382, endPoint y: 185, distance: 66.0
click at [382, 185] on tr "2025-10-01 Transfers USD ($202,004) $506,157.14" at bounding box center [855, 185] width 1375 height 18
click at [381, 186] on td "2025-10-01" at bounding box center [282, 185] width 229 height 18
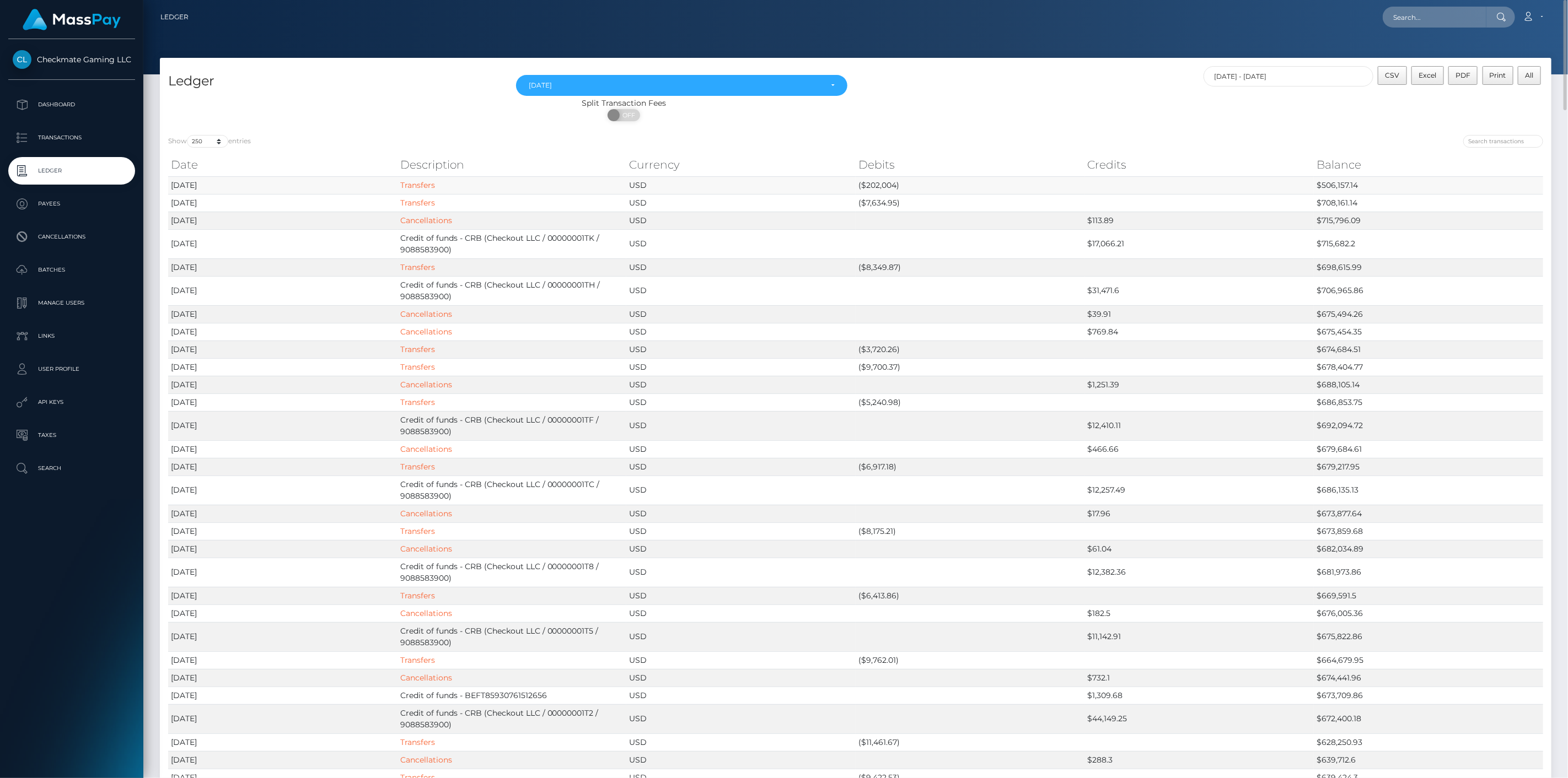
click at [381, 186] on td "2025-10-01" at bounding box center [282, 185] width 229 height 18
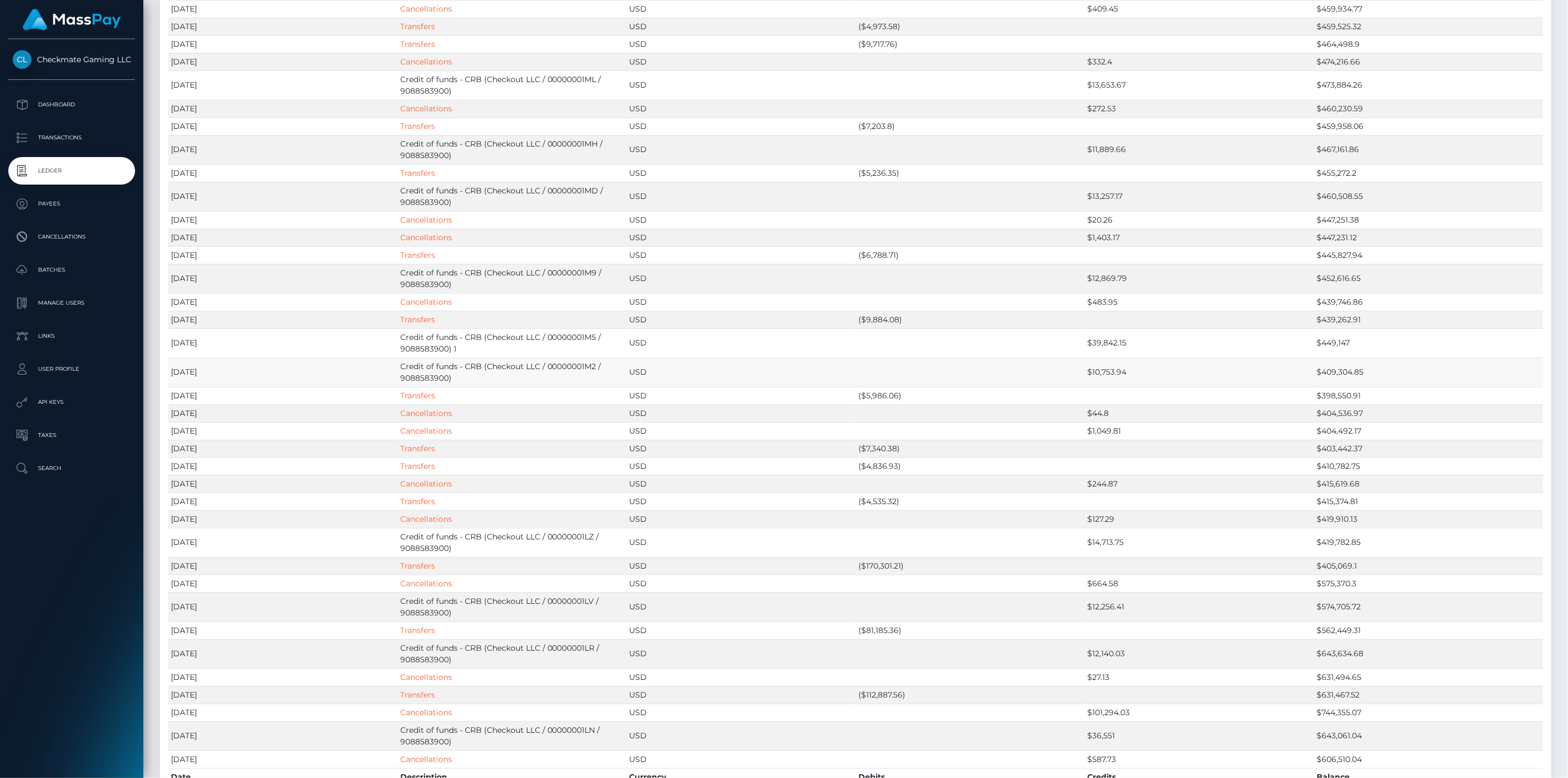
scroll to position [4708, 0]
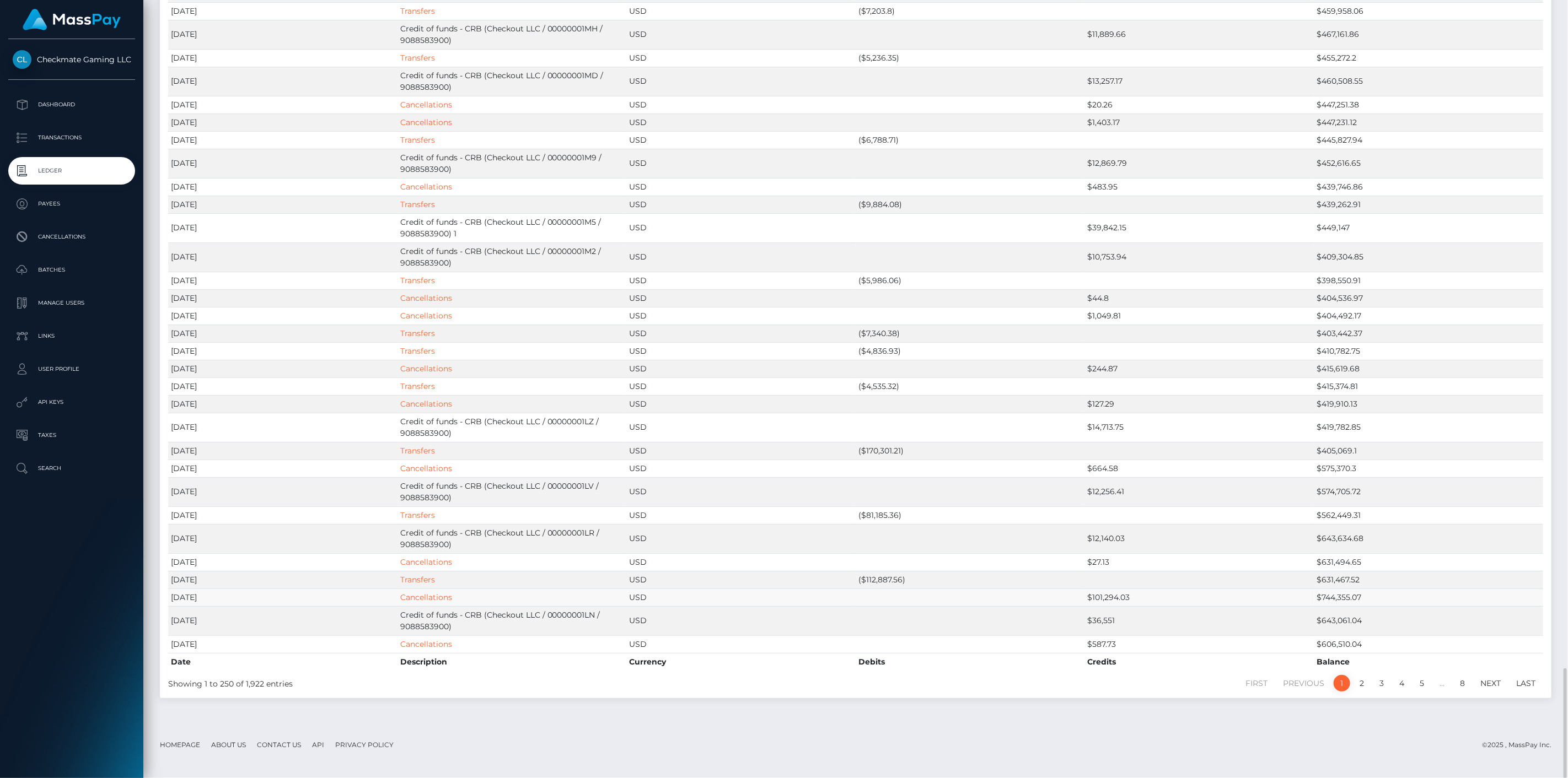
click at [1095, 606] on td "$101,294.03" at bounding box center [1200, 597] width 229 height 18
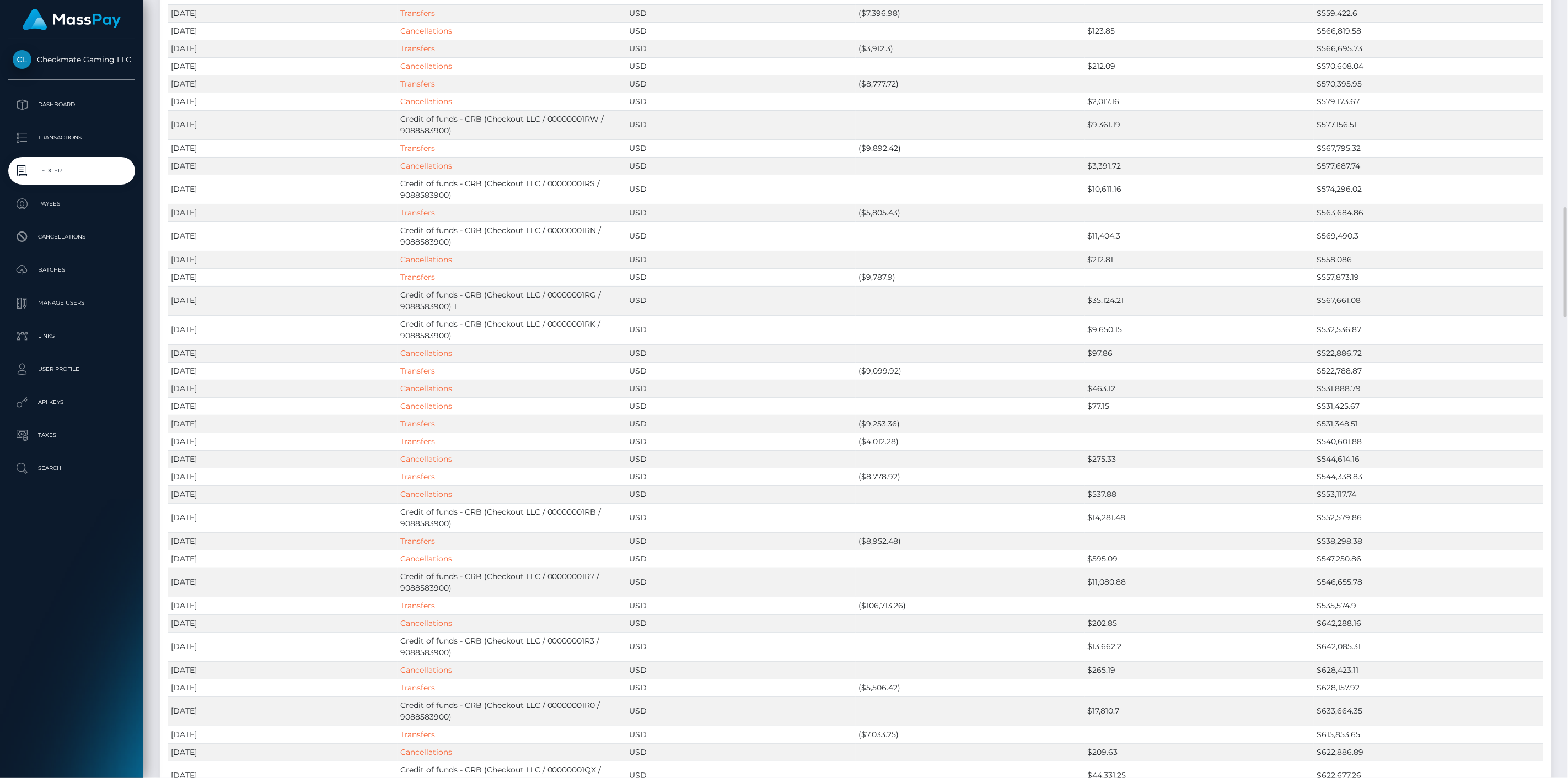
scroll to position [0, 0]
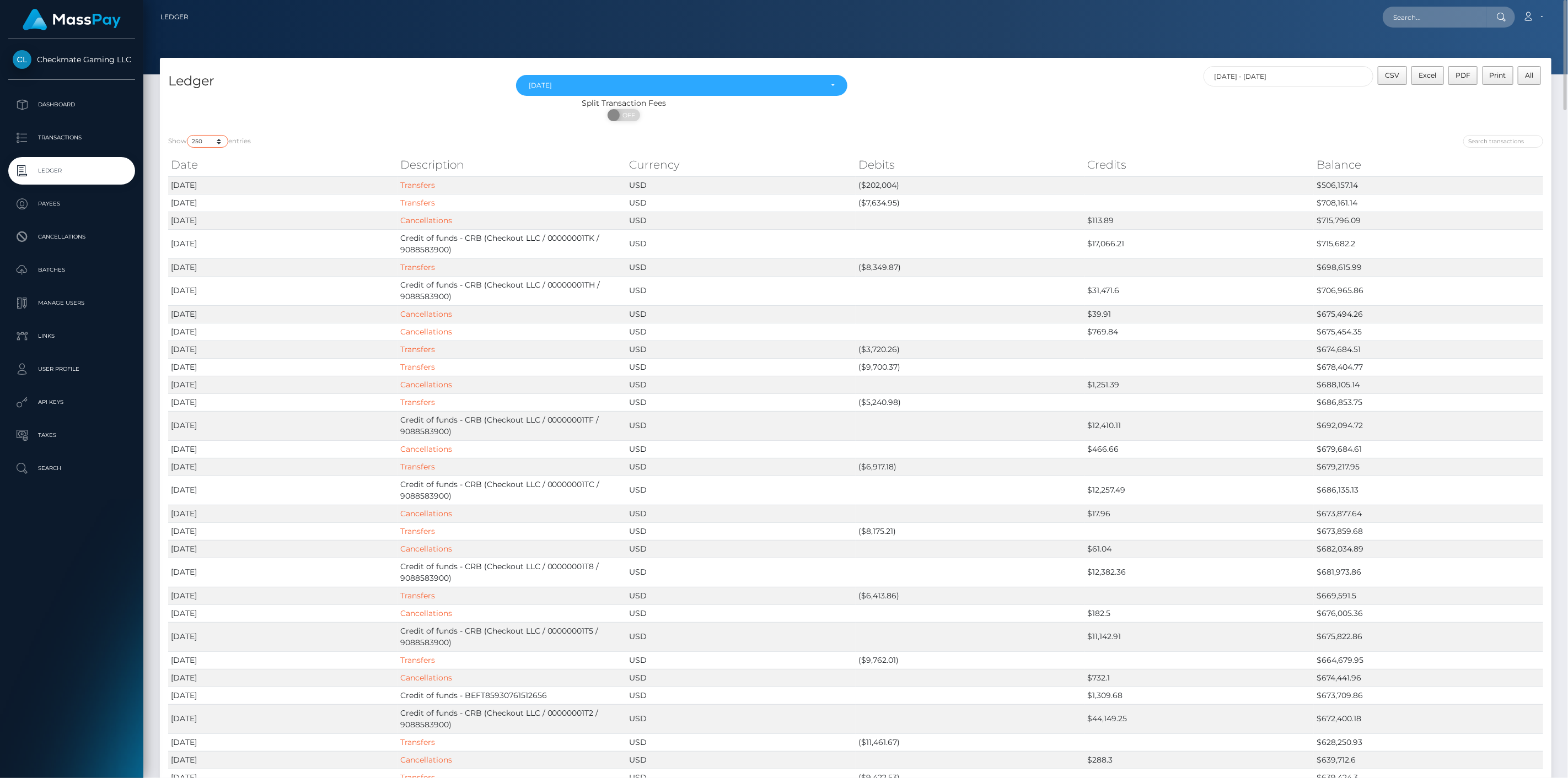
click at [209, 141] on select "10 25 50 100 250" at bounding box center [208, 142] width 41 height 13
click at [209, 140] on select "10 25 50 100 250" at bounding box center [208, 142] width 41 height 13
drag, startPoint x: 862, startPoint y: 182, endPoint x: 896, endPoint y: 184, distance: 34.1
click at [896, 184] on td "($202,004)" at bounding box center [970, 185] width 229 height 18
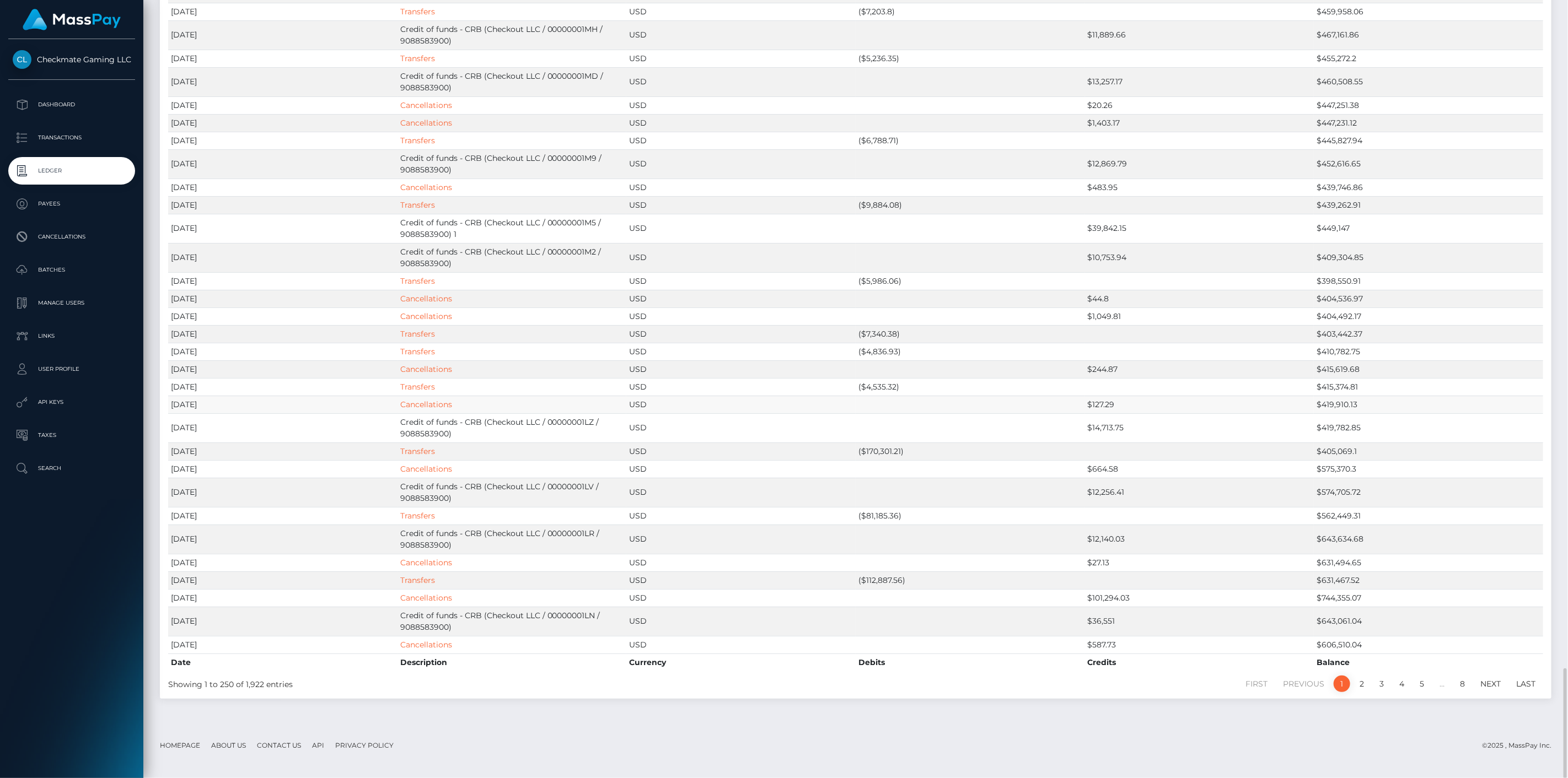
scroll to position [4708, 0]
click at [1396, 741] on footer "Homepage About Us Contact Us API Privacy Policy © 2025 , MassPay Inc." at bounding box center [855, 745] width 1424 height 39
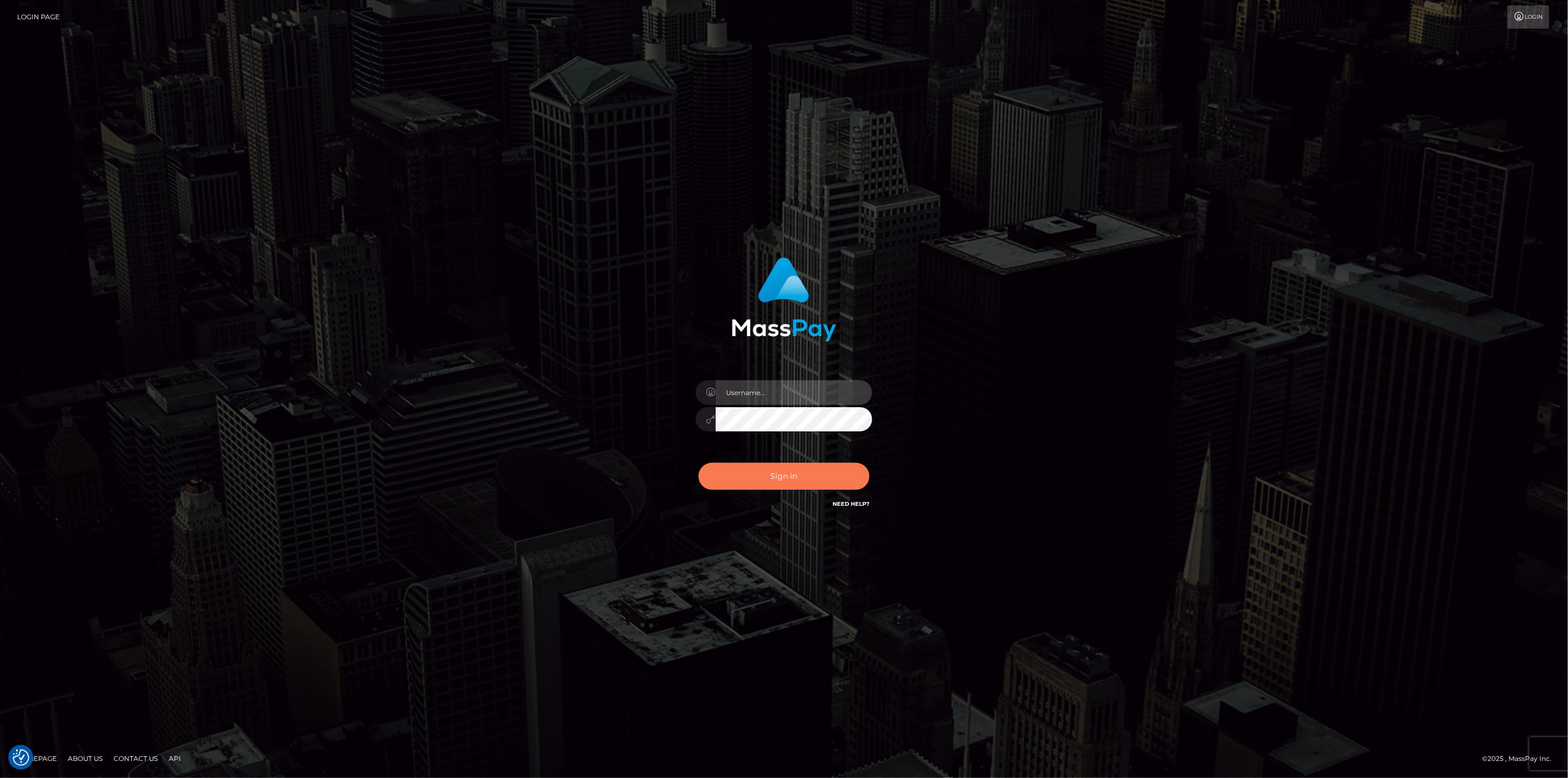
type input "[DOMAIN_NAME]"
click at [732, 469] on button "Sign in" at bounding box center [784, 477] width 171 height 27
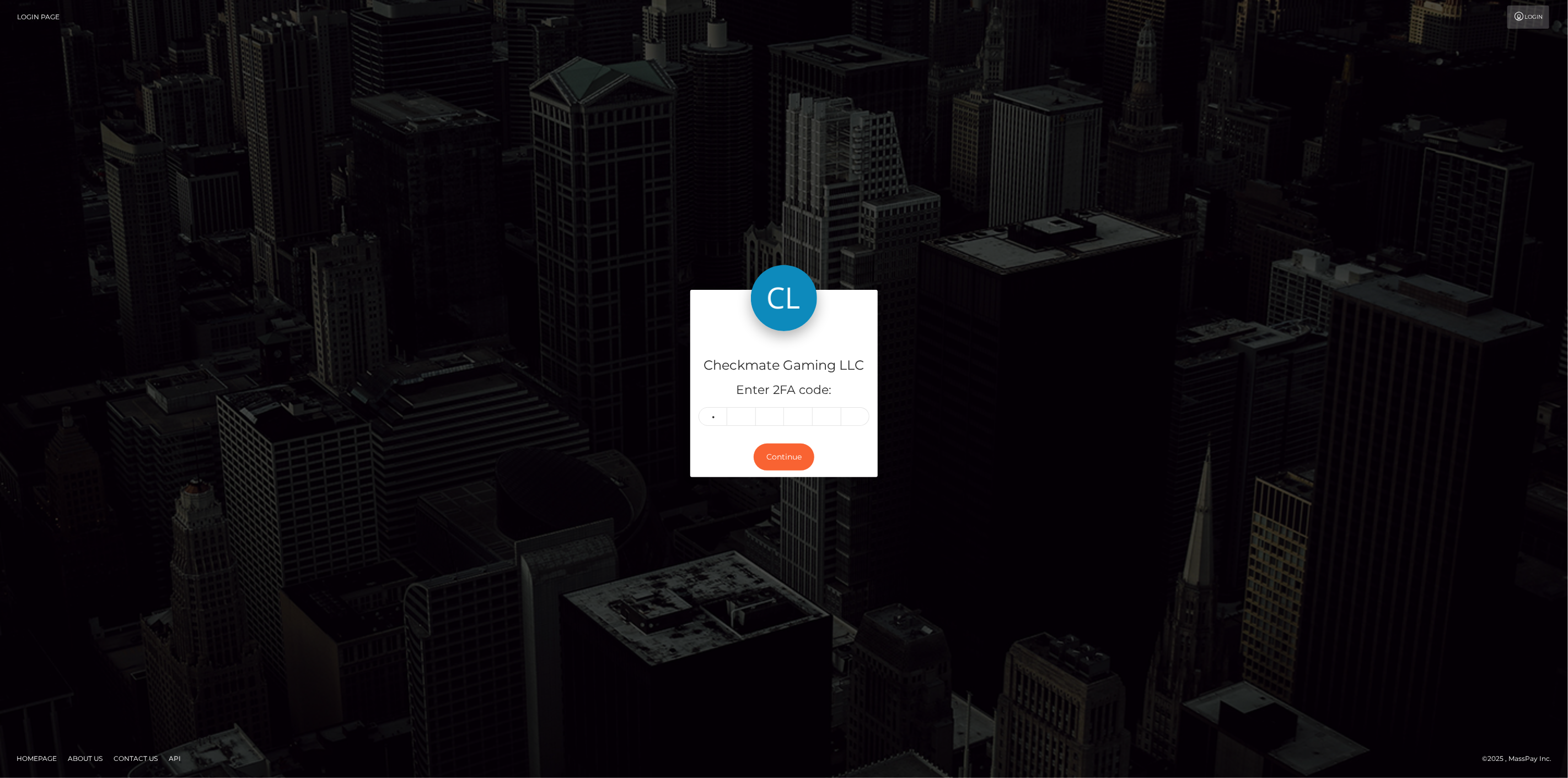
type input "0"
type input "4"
type input "1"
type input "8"
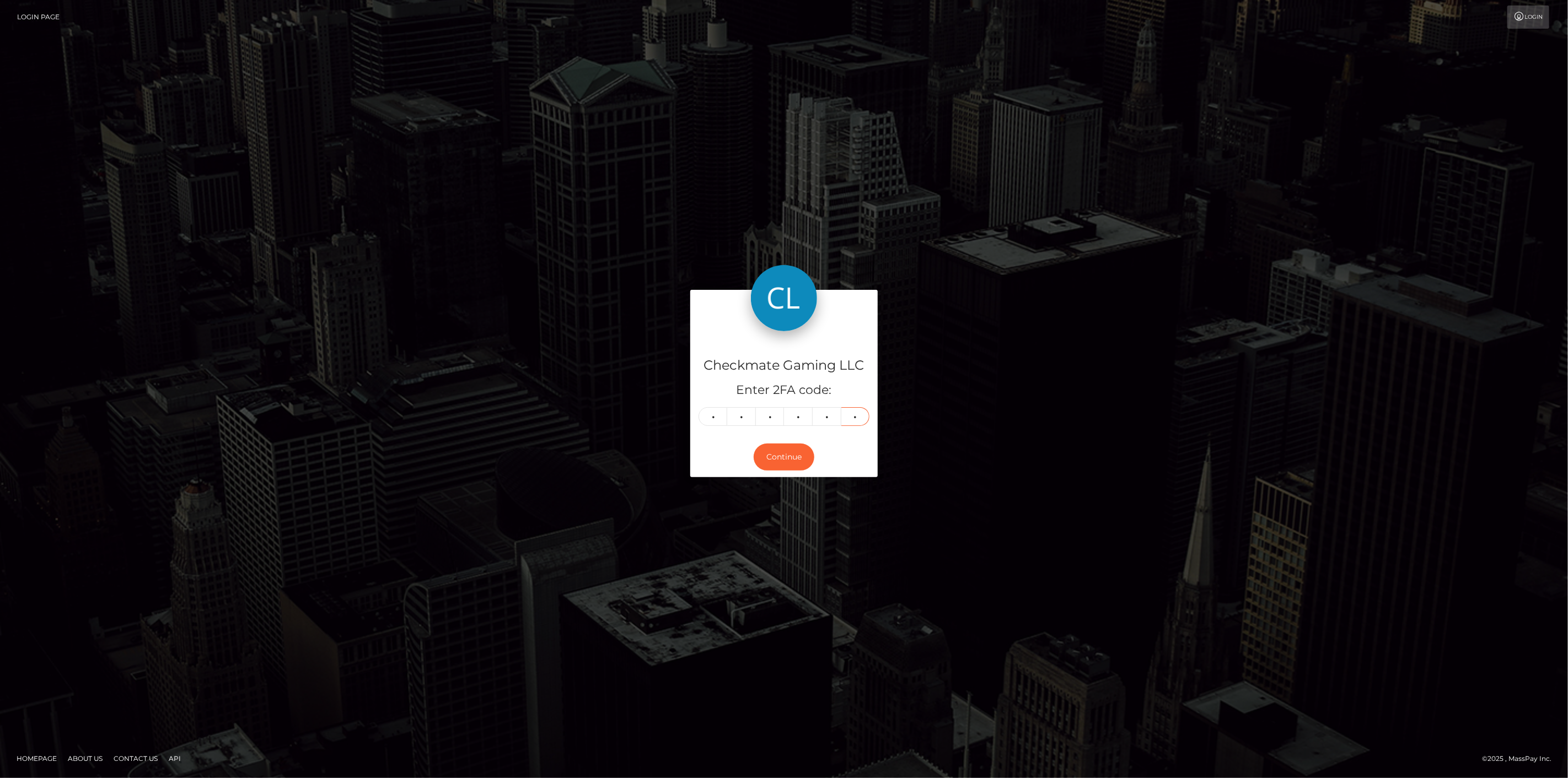
type input "2"
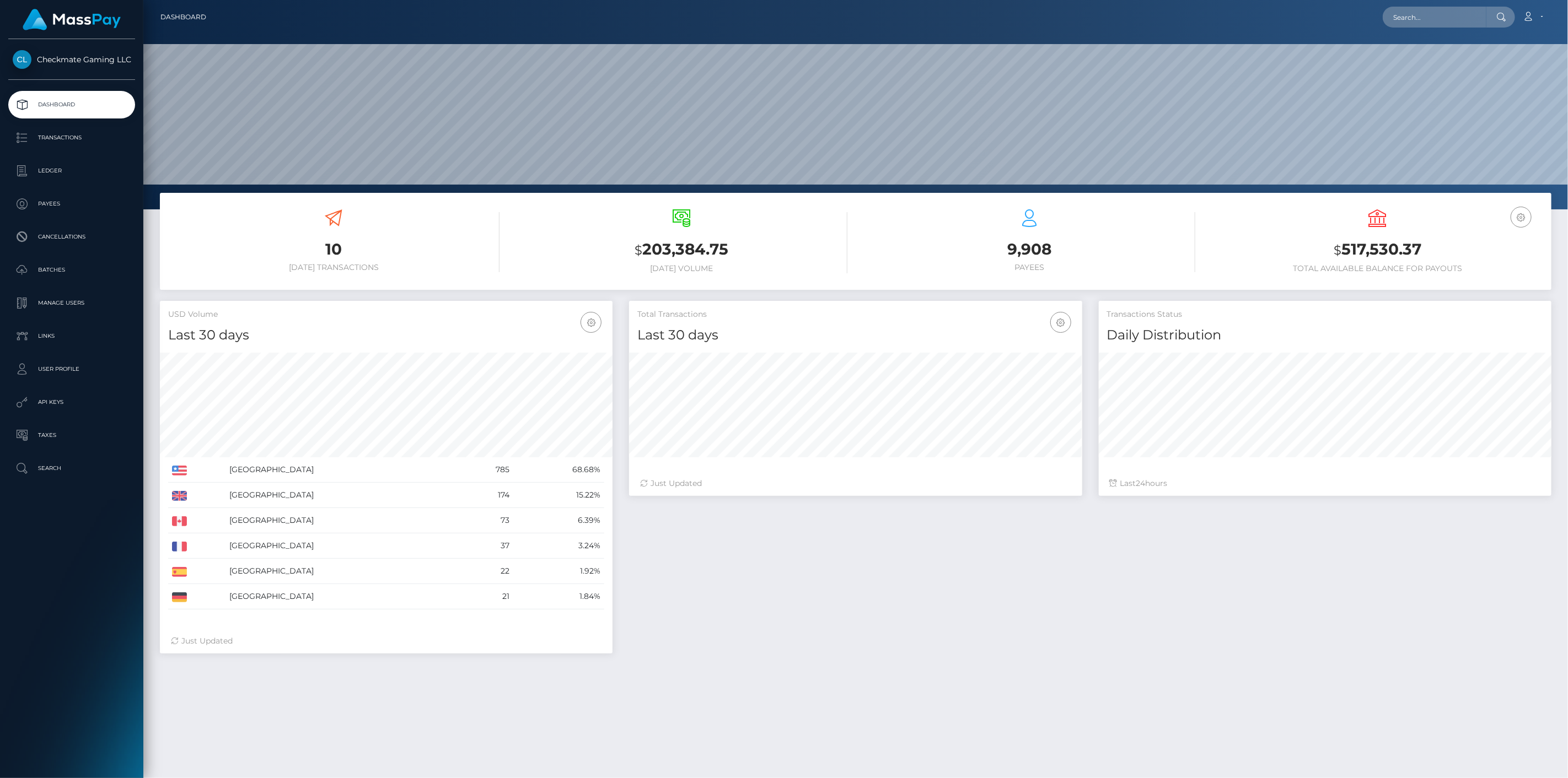
scroll to position [195, 453]
click at [68, 144] on p "Transactions" at bounding box center [72, 138] width 118 height 17
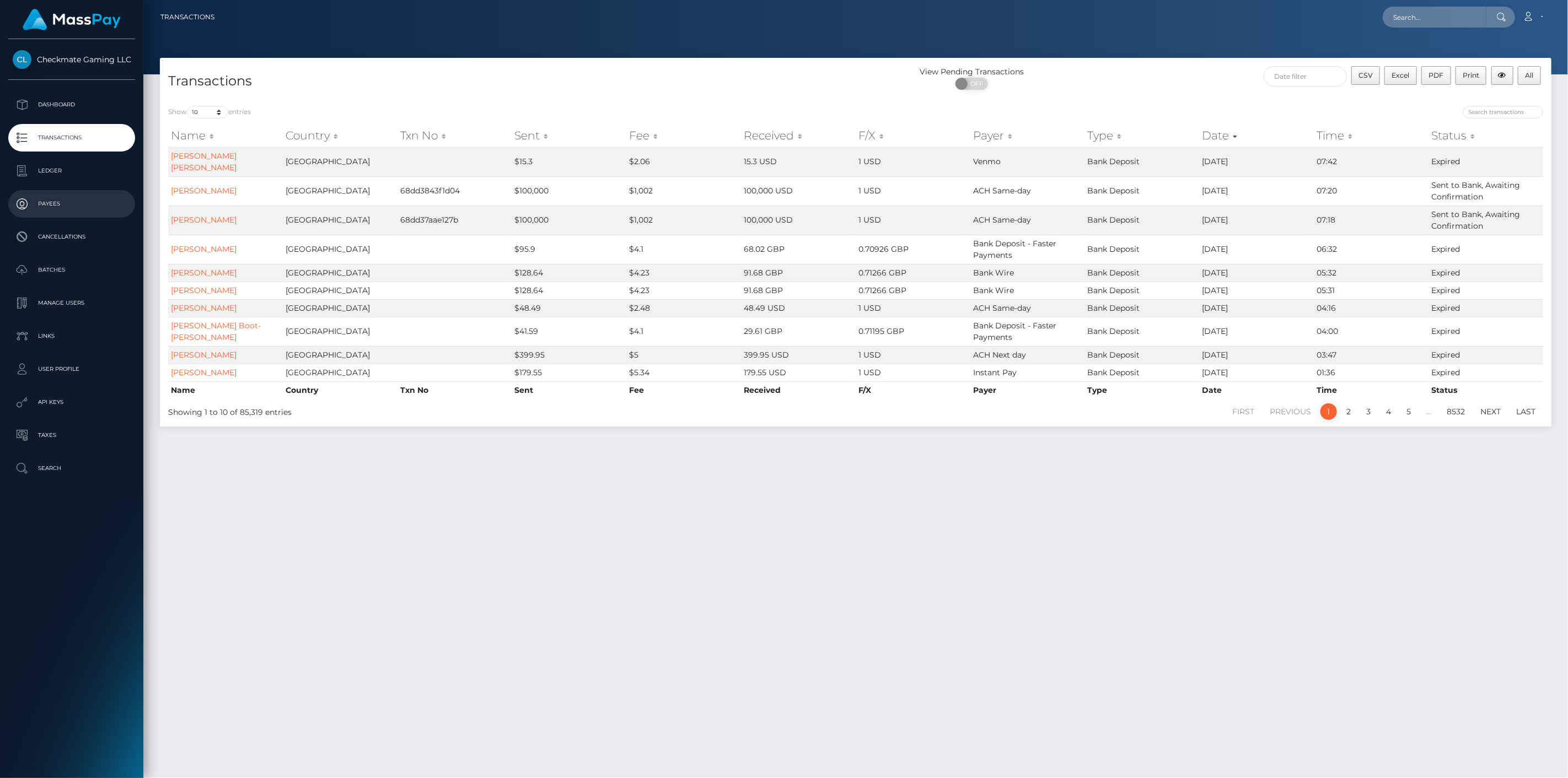
click at [49, 200] on p "Payees" at bounding box center [72, 204] width 118 height 17
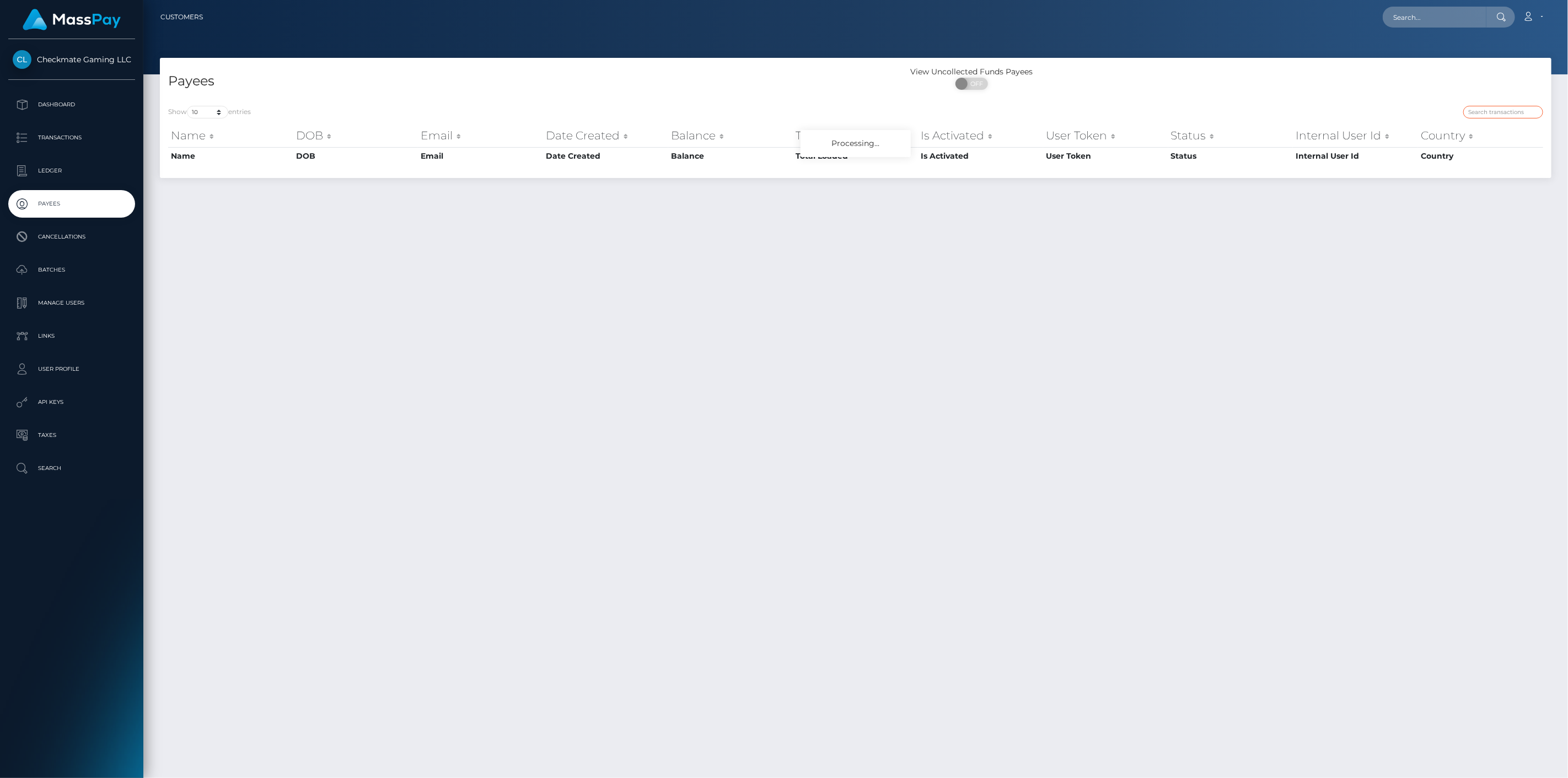
click at [1492, 111] on input "search" at bounding box center [1503, 112] width 80 height 13
paste input "281051"
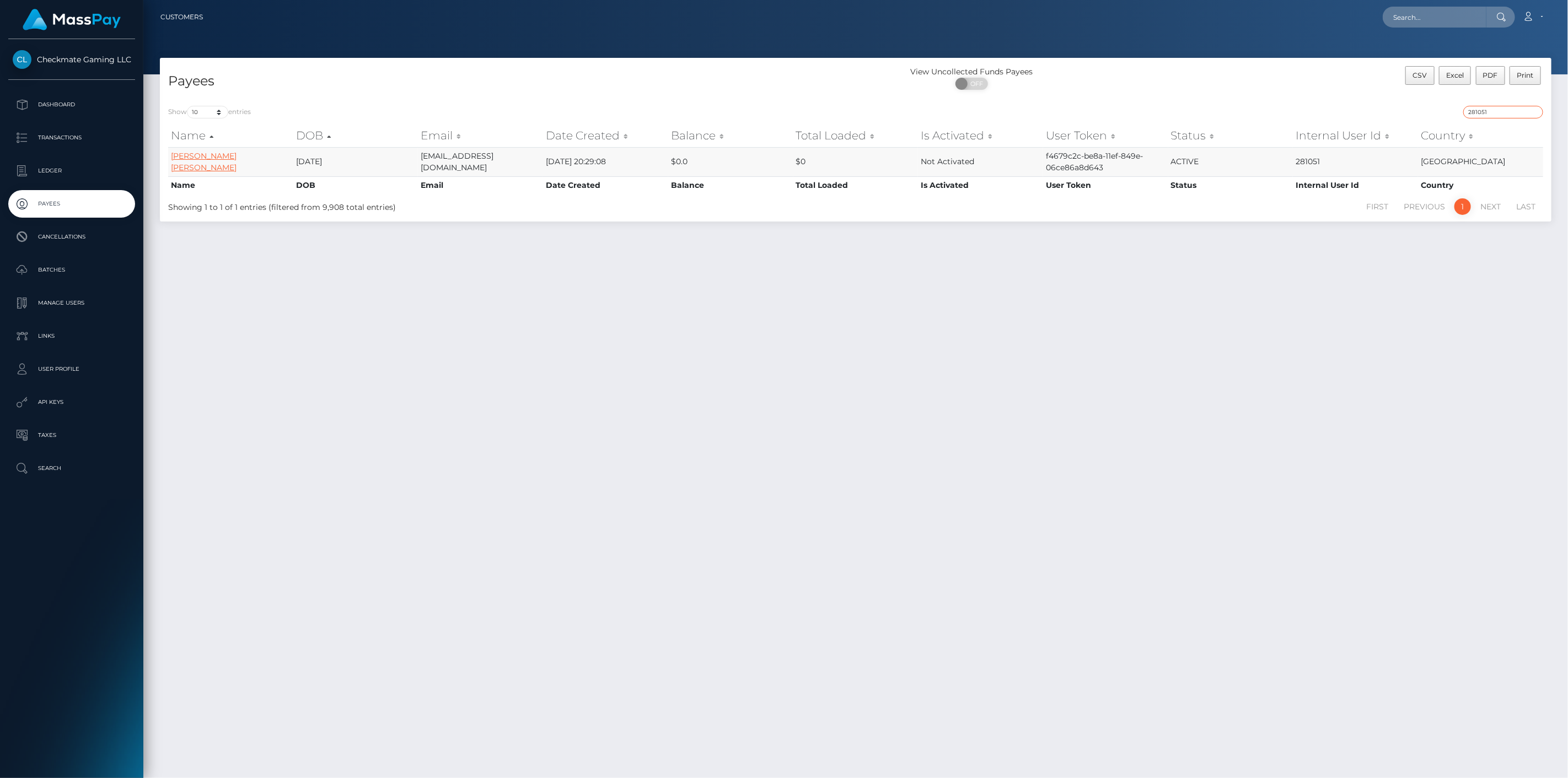
type input "281051"
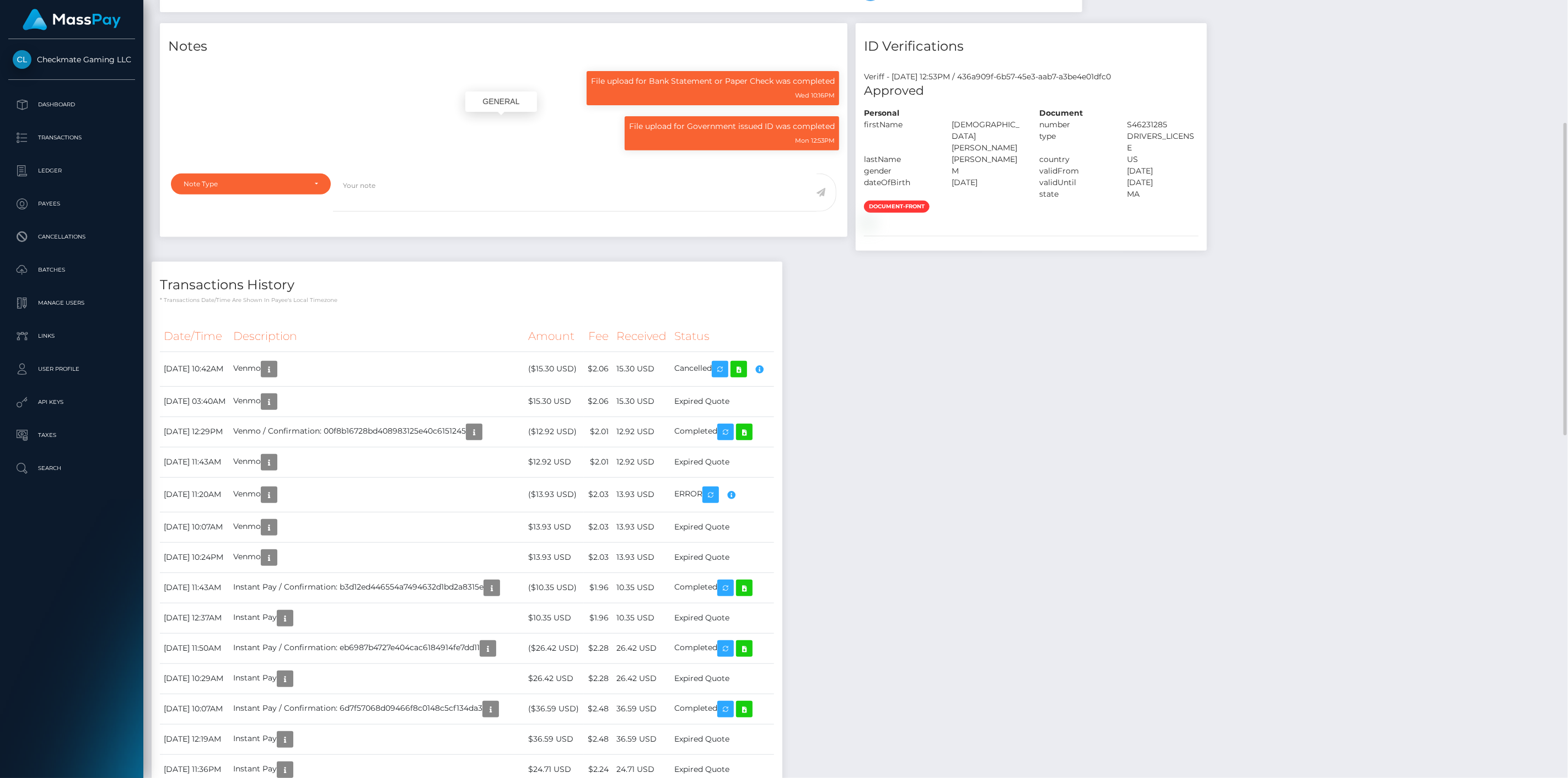
scroll to position [132, 453]
click at [241, 263] on div "Notes File upload for Bank Statement or Paper Check was completed Wed 10:16PM M…" at bounding box center [504, 142] width 704 height 239
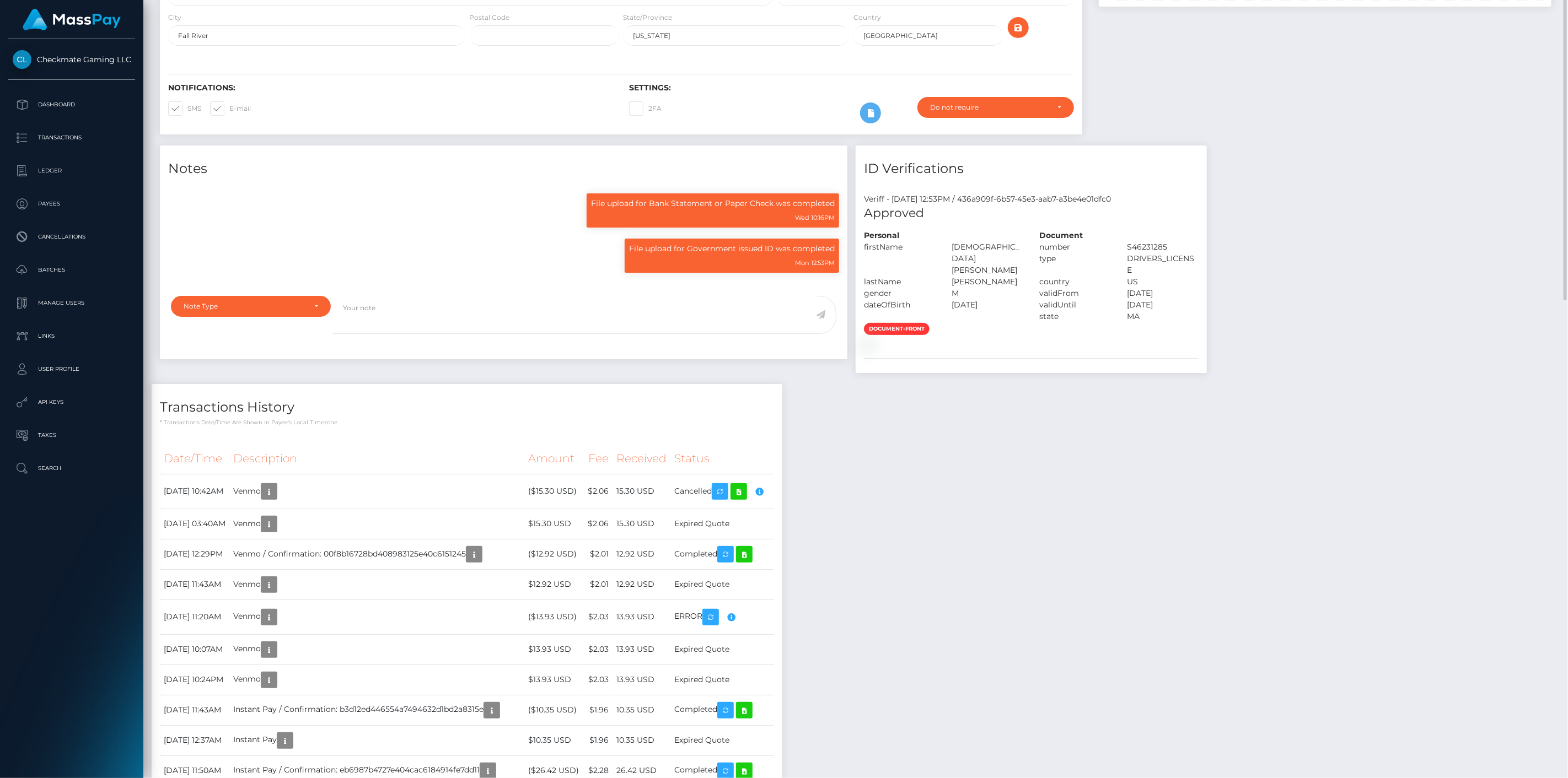
scroll to position [132, 453]
click at [51, 206] on p "Payees" at bounding box center [72, 204] width 118 height 17
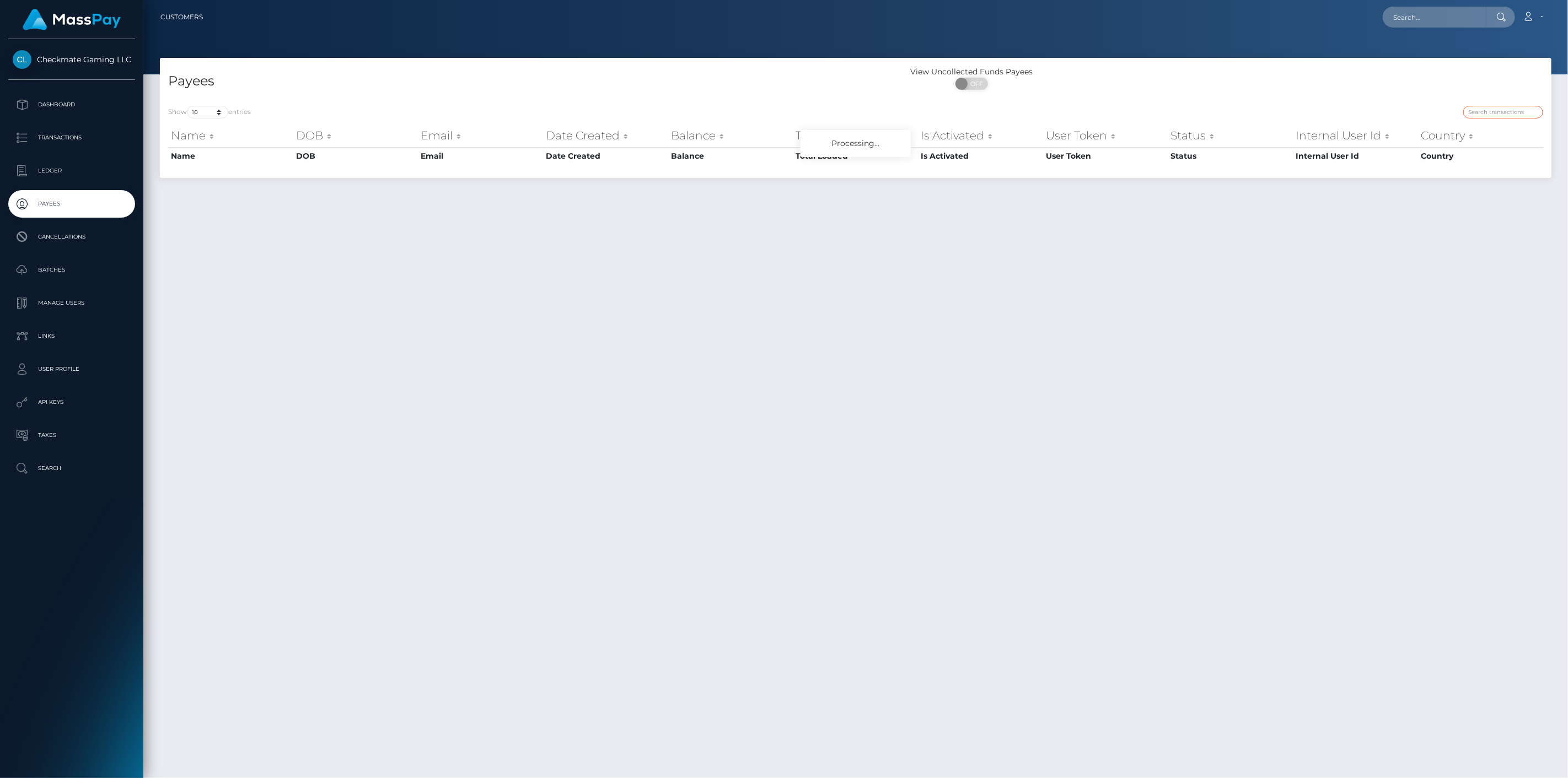
click at [1491, 111] on input "search" at bounding box center [1503, 112] width 80 height 13
paste input "665381"
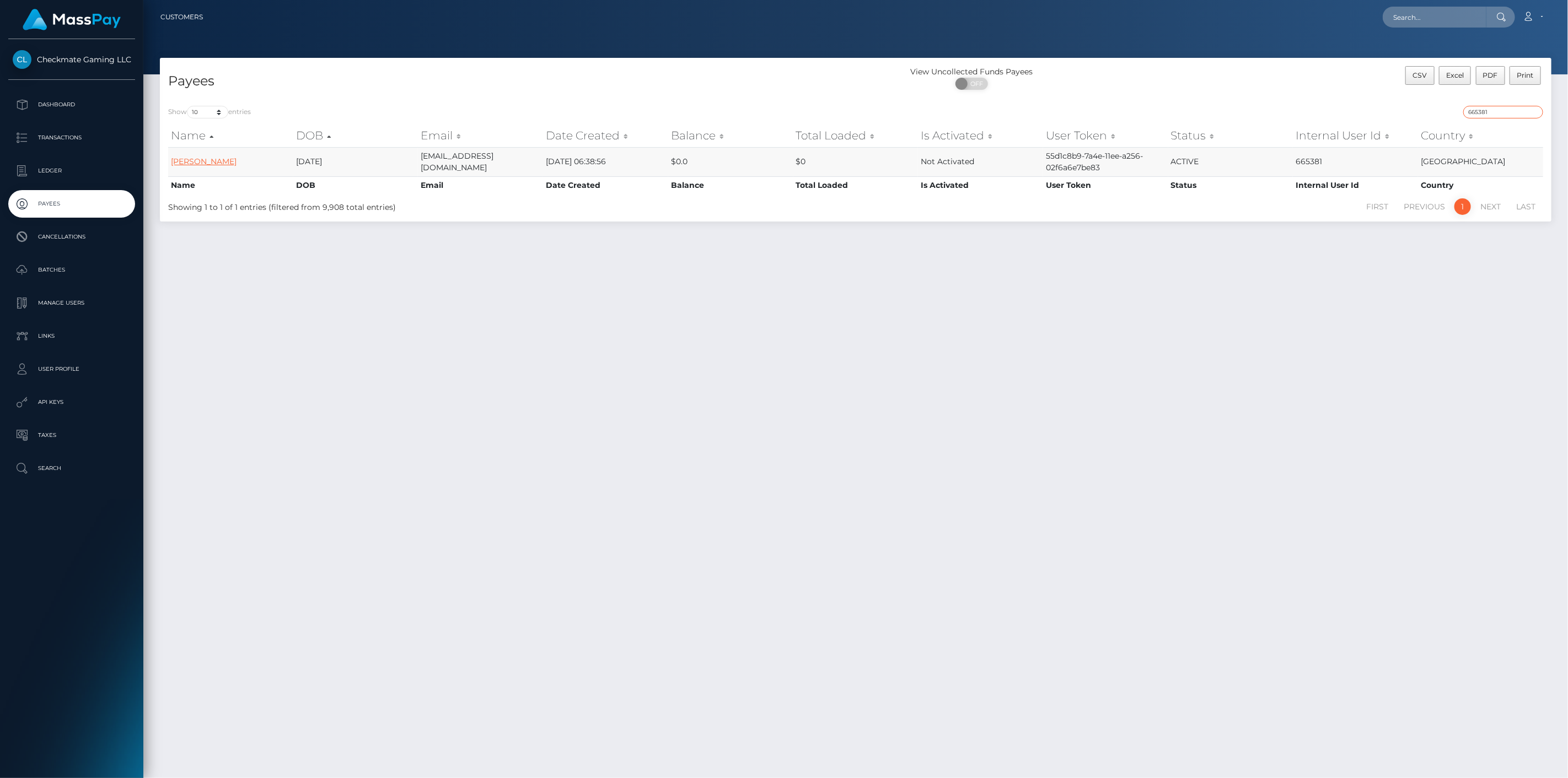
type input "665381"
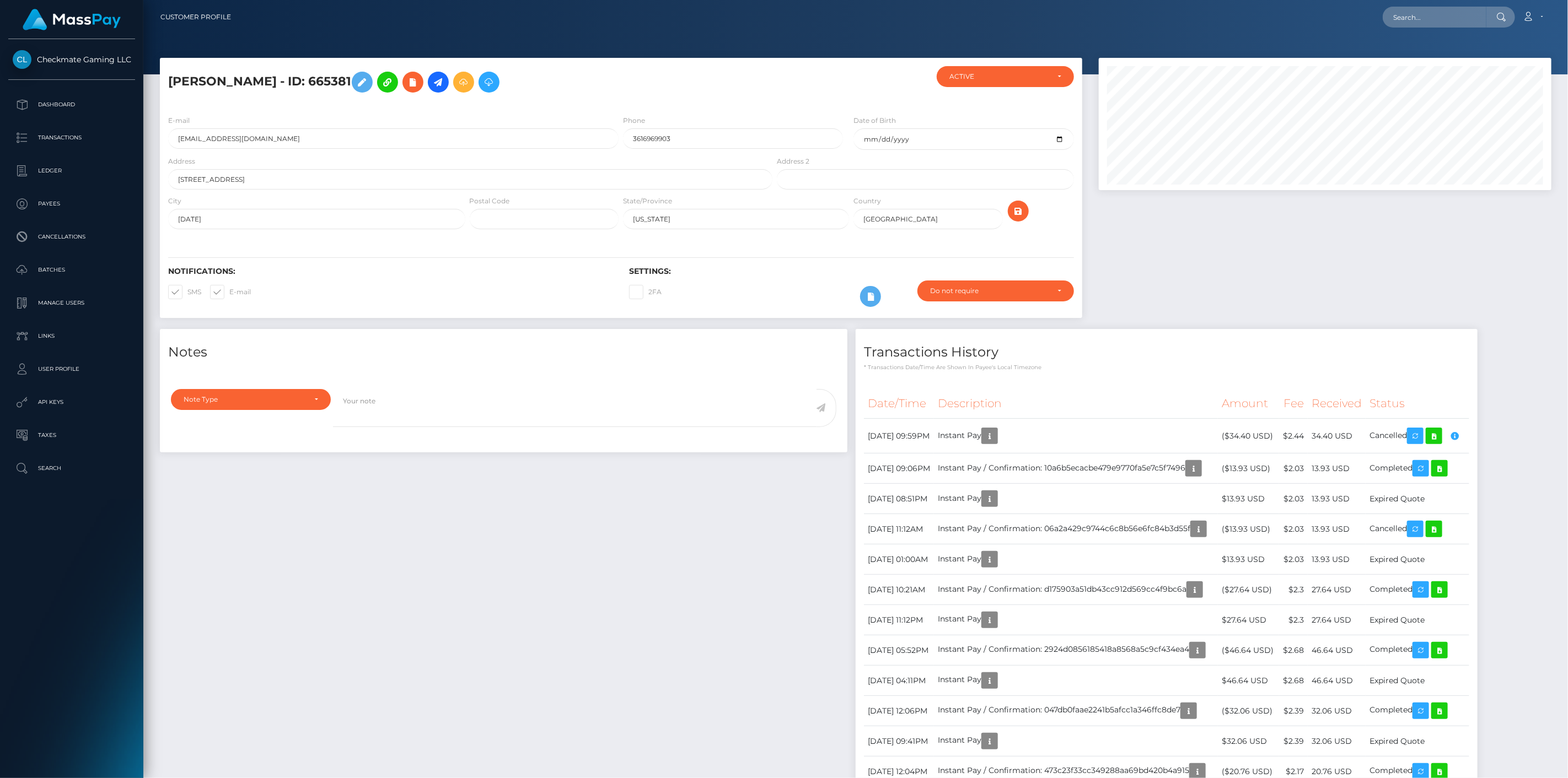
scroll to position [132, 453]
